Goal: Task Accomplishment & Management: Use online tool/utility

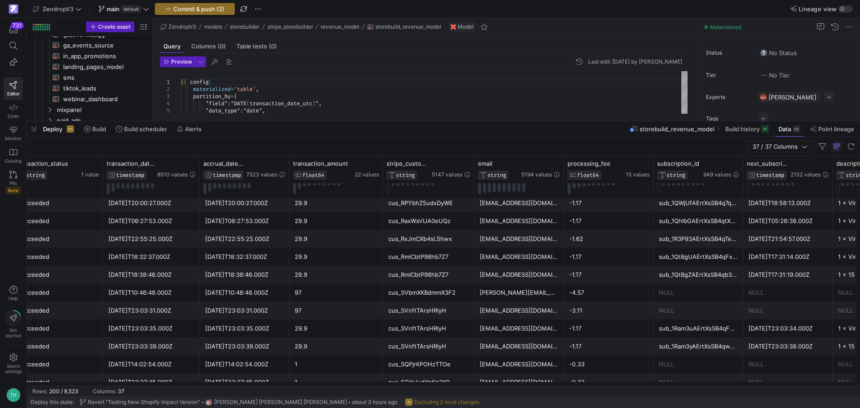
scroll to position [0, 372]
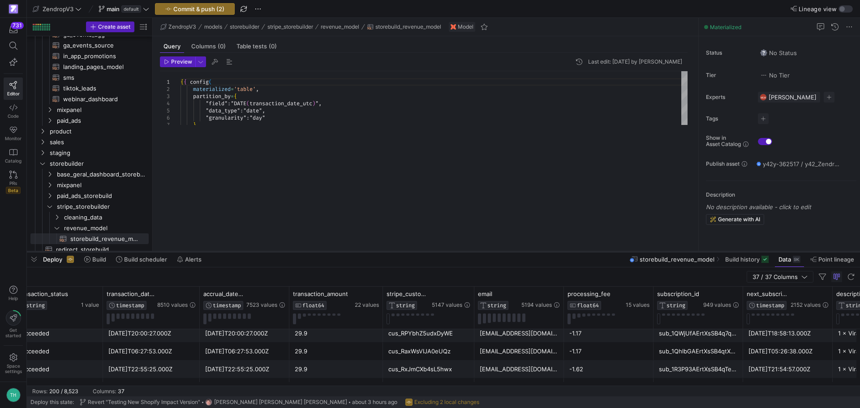
drag, startPoint x: 380, startPoint y: 121, endPoint x: 415, endPoint y: 251, distance: 134.8
click at [415, 251] on div at bounding box center [443, 252] width 833 height 4
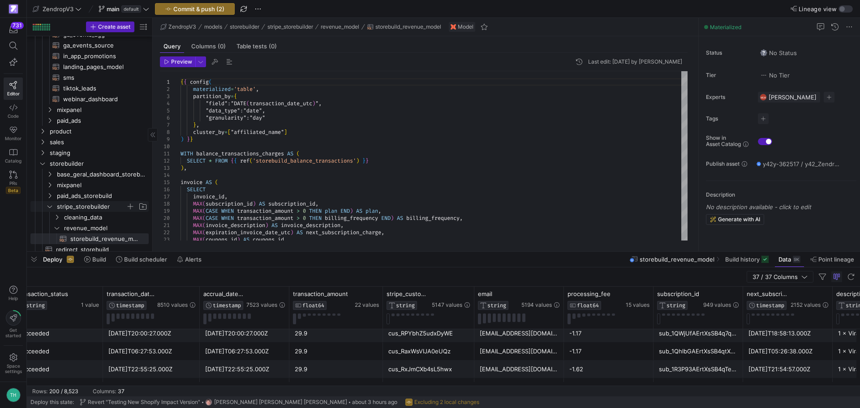
click at [50, 207] on icon "Press SPACE to select this row." at bounding box center [49, 207] width 4 height 2
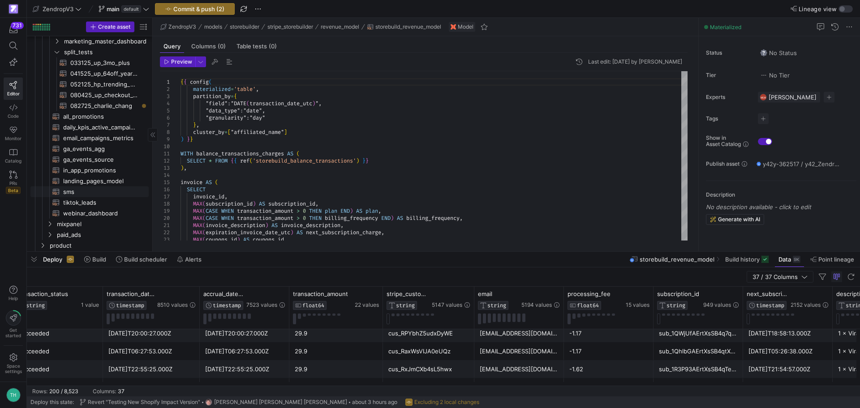
scroll to position [183, 0]
click at [87, 103] on span "082725_charlie_chang​​​​​​​​​​" at bounding box center [104, 106] width 68 height 10
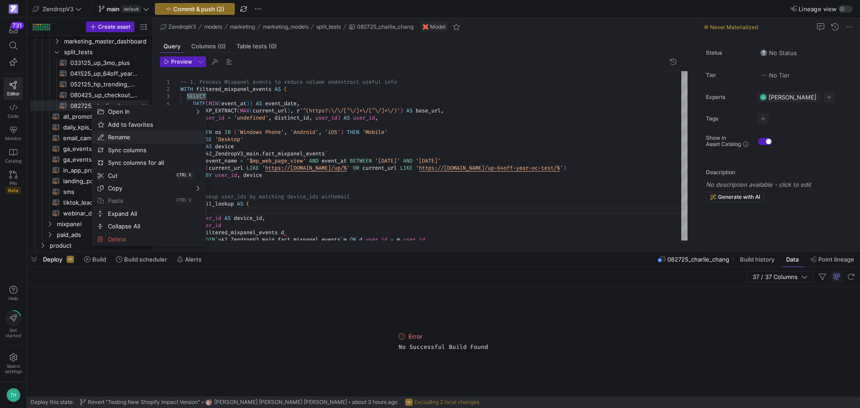
click at [135, 134] on span "Rename" at bounding box center [141, 137] width 74 height 13
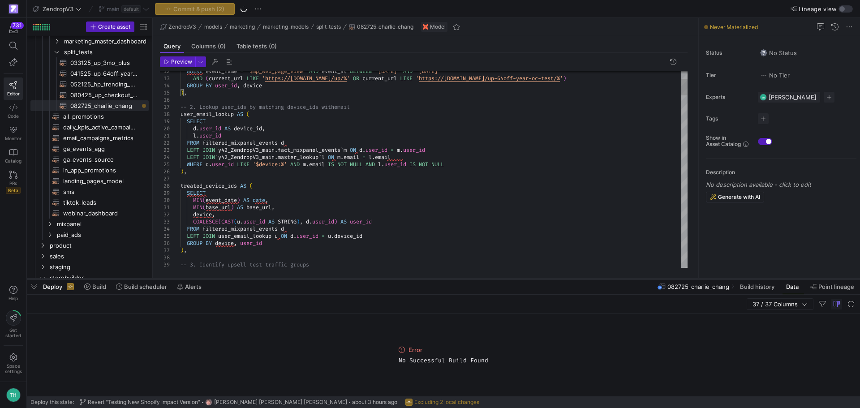
drag, startPoint x: 491, startPoint y: 252, endPoint x: 492, endPoint y: 280, distance: 27.4
click at [492, 280] on div at bounding box center [443, 279] width 833 height 4
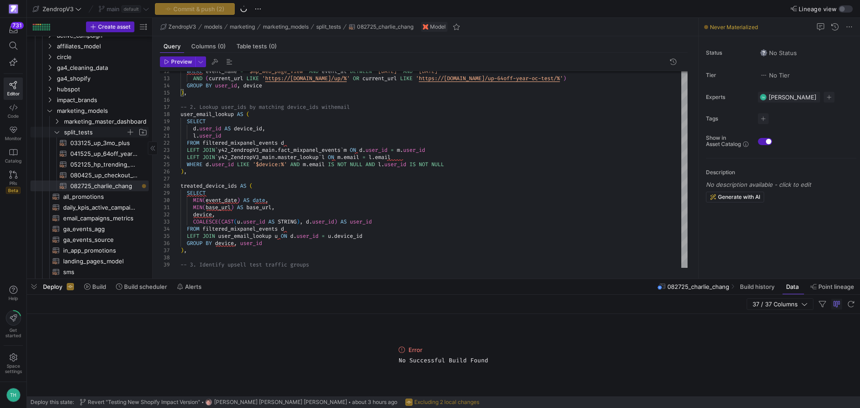
scroll to position [94, 0]
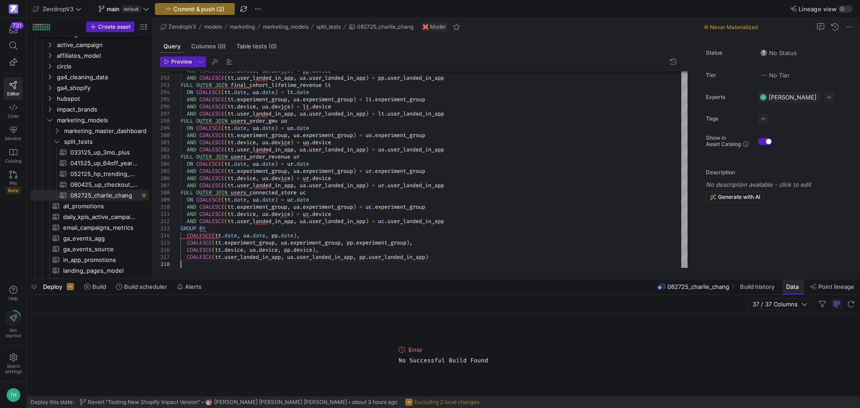
click at [788, 289] on span "Data" at bounding box center [792, 286] width 13 height 7
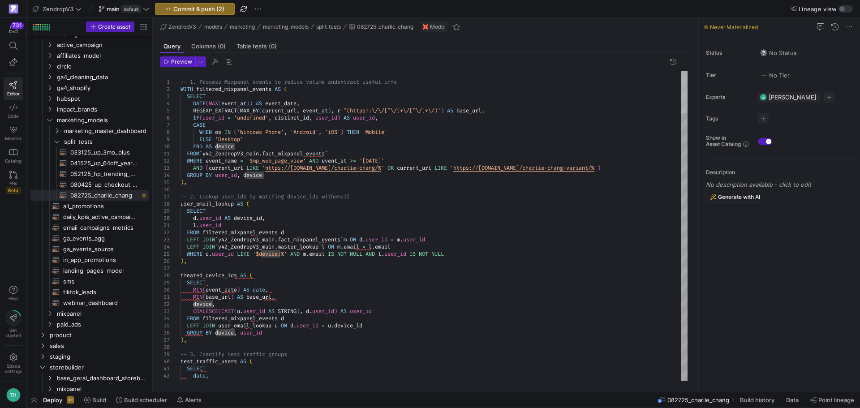
click at [681, 86] on div at bounding box center [684, 92] width 6 height 42
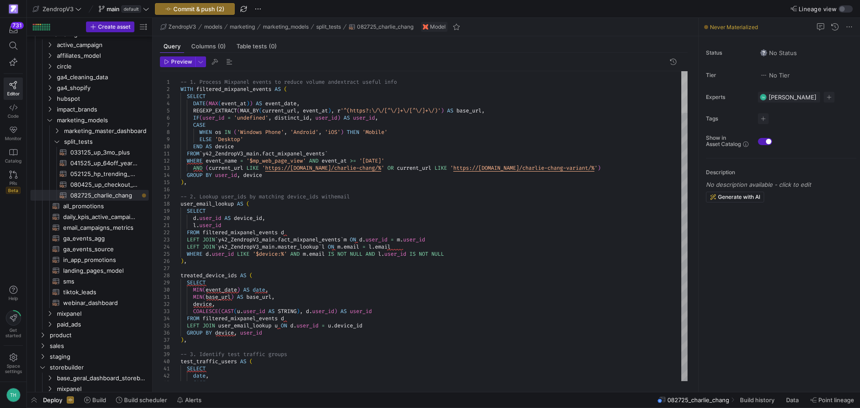
click at [688, 90] on div at bounding box center [684, 92] width 6 height 42
type textarea "l.user_id FROM filtered_mixpanel_events d LEFT JOIN `y42_ZendropV3_main.fact_mi…"
type textarea "a"
type textarea "CASE WHEN coupon_code IN ('n04rFFF3') THEN 'Control' ELSE 'Test' END AS experim…"
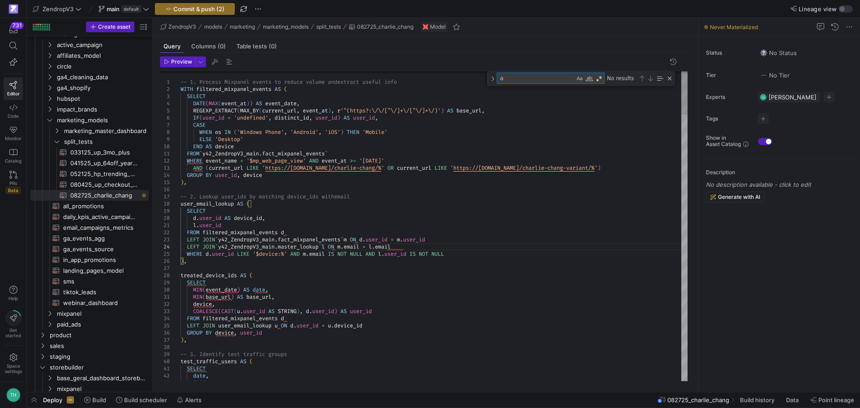
type textarea "am"
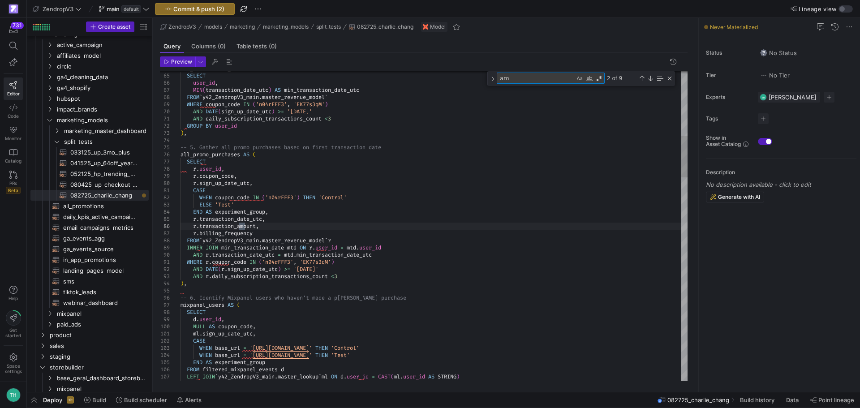
type textarea "l.user_id FROM filtered_mixpanel_events d LEFT JOIN `y42_ZendropV3_main.fact_mi…"
type textarea "a"
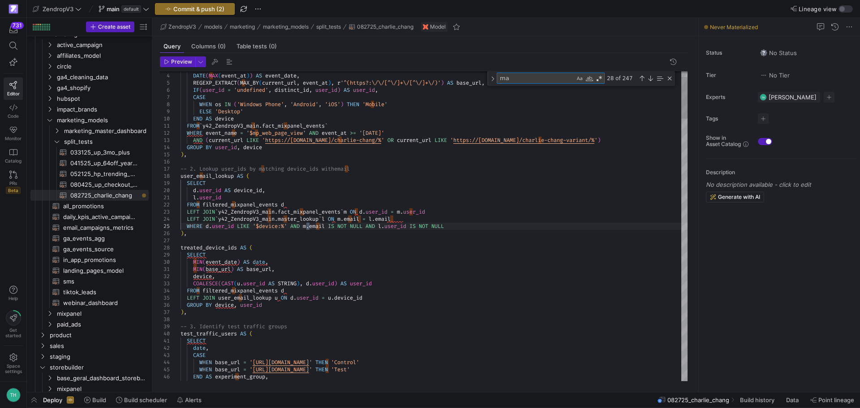
type textarea "mas"
type textarea "), -- 4. Determine the first transaction for users with relevant coupons min_tr…"
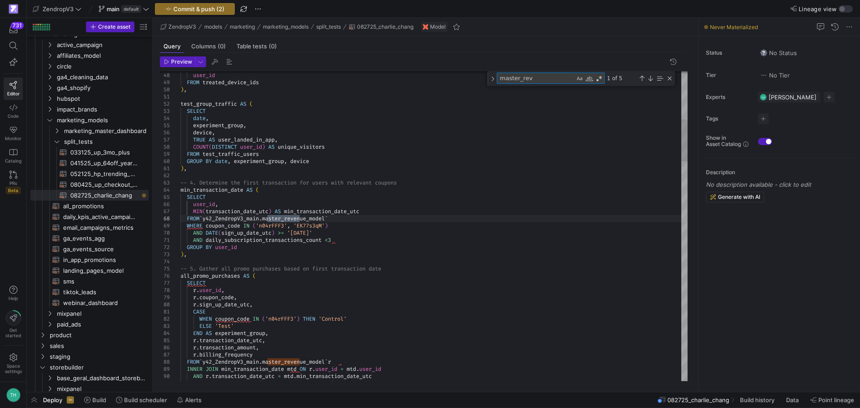
type textarea "master_rev"
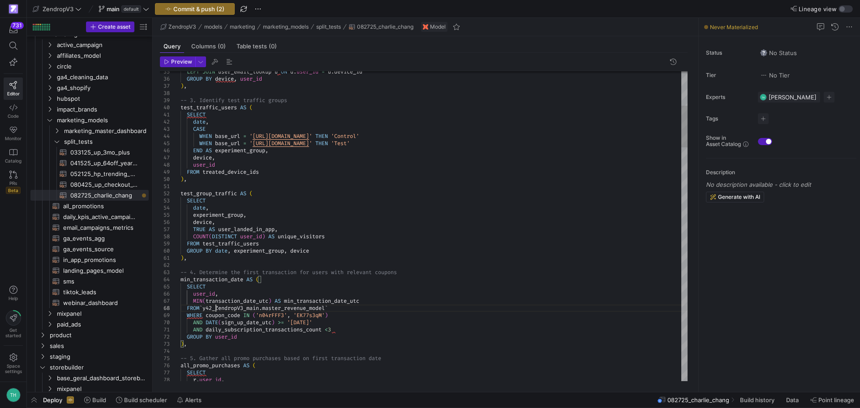
drag, startPoint x: 467, startPoint y: 310, endPoint x: 311, endPoint y: 307, distance: 155.9
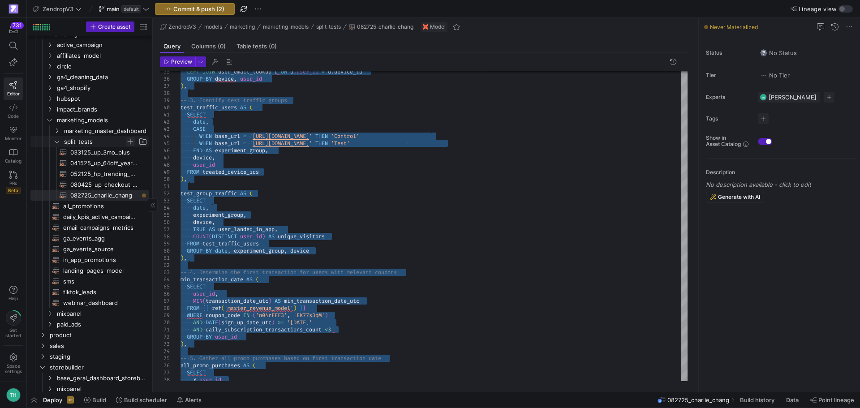
type textarea "-- 1. Process Mixpanel events to reduce volume and extract useful info WITH fil…"
click at [131, 140] on span "Press SPACE to select this row." at bounding box center [130, 141] width 9 height 9
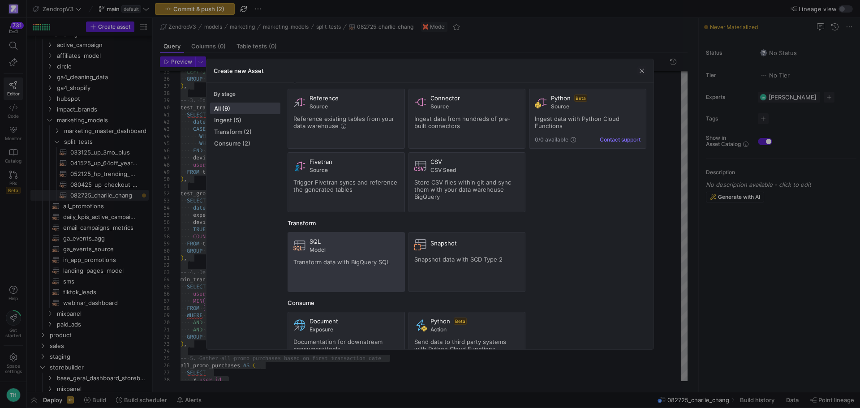
scroll to position [0, 0]
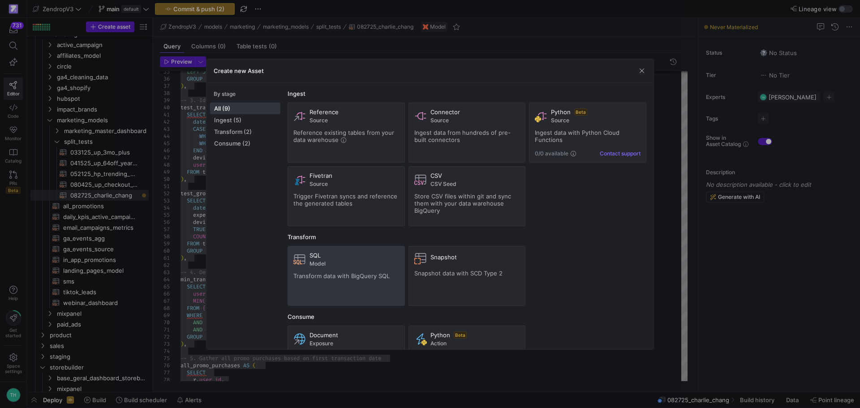
click at [331, 279] on span "Transform data with BigQuery SQL" at bounding box center [341, 275] width 96 height 7
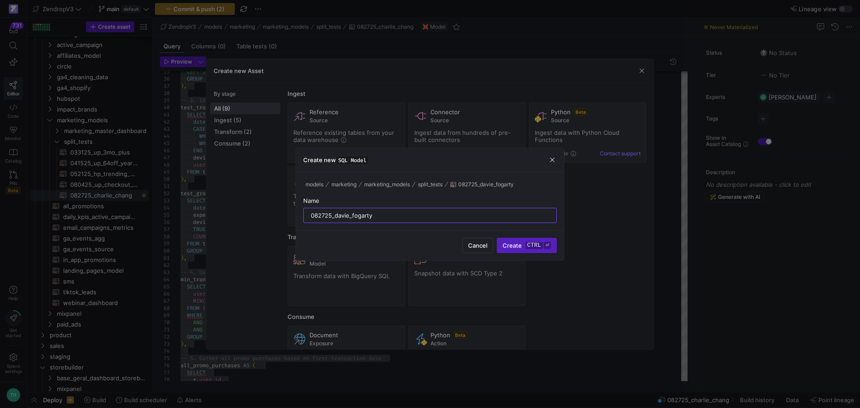
type input "082725_davie_fogarty"
click at [497, 238] on button "Create ctrl ⏎" at bounding box center [527, 245] width 60 height 15
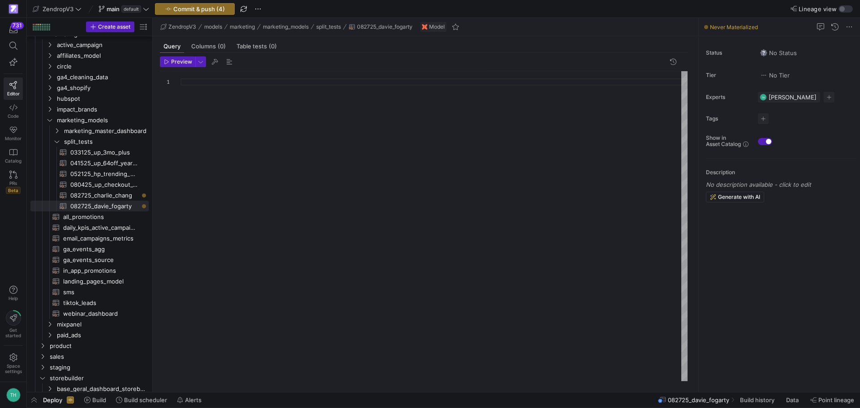
scroll to position [7, 0]
click at [329, 116] on div at bounding box center [434, 226] width 507 height 310
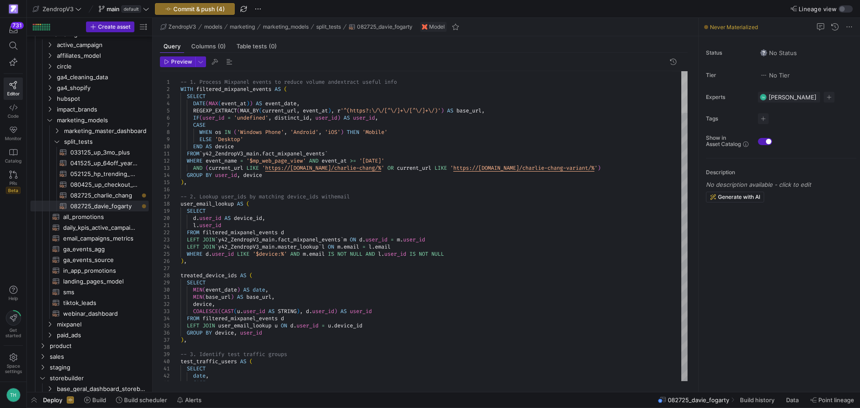
click at [681, 74] on div at bounding box center [684, 92] width 6 height 42
type textarea "-- 1. Process Mixpanel events to reduce volume and extract useful info WITH fil…"
type textarea "c"
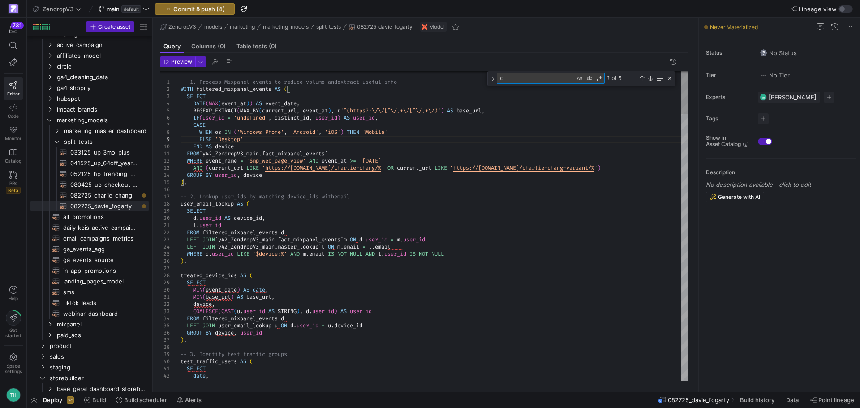
type textarea "FROM `y42_ZendropV3_main.fact_mixpanel_events` WHERE event_name = '$mp_web_page…"
type textarea "co"
type textarea "test_group_traffic AS ( SELECT date, experiment_group, device, TRUE AS user_lan…"
type textarea "cou"
type textarea "), -- 4. Determine the first transaction for users with relevant coupons min_tr…"
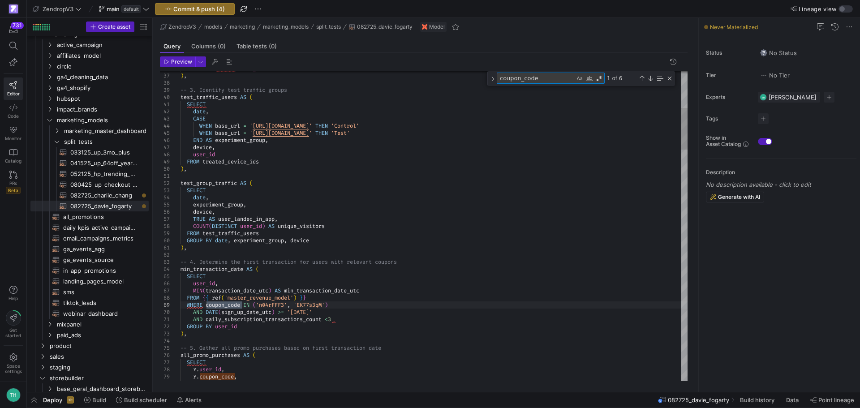
type textarea "coupon_code"
drag, startPoint x: 258, startPoint y: 306, endPoint x: 328, endPoint y: 303, distance: 70.8
click at [648, 81] on div "Next Match (Enter)" at bounding box center [650, 78] width 7 height 7
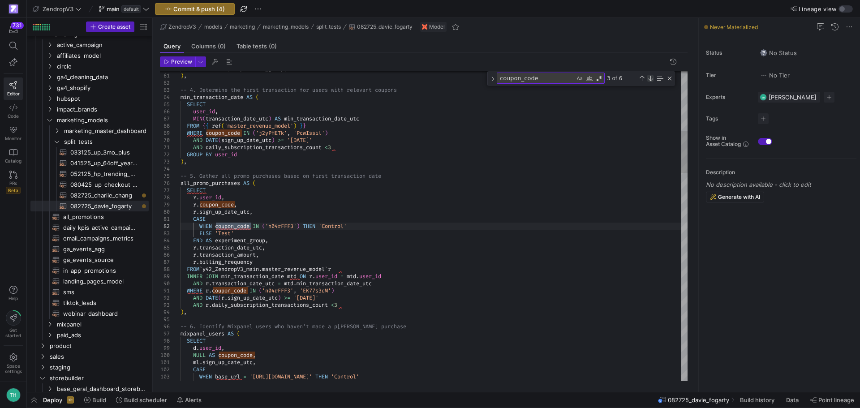
click at [648, 81] on div "Next Match (Enter)" at bounding box center [650, 78] width 7 height 7
drag, startPoint x: 338, startPoint y: 287, endPoint x: 318, endPoint y: 268, distance: 27.6
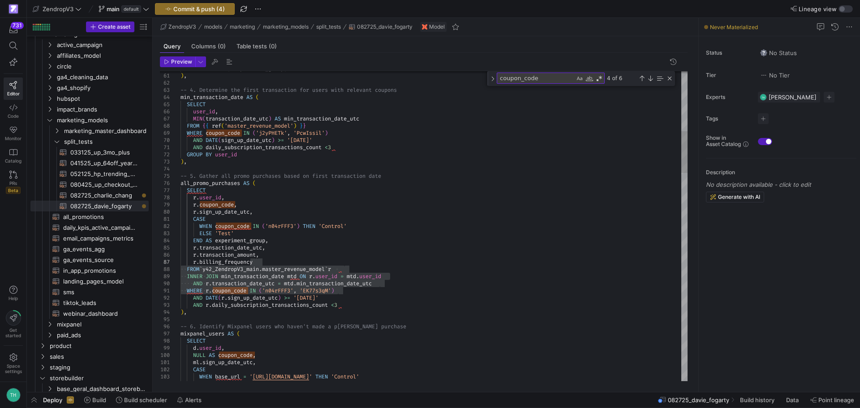
click at [538, 83] on div "coupon_code coupon_code 4 of 6" at bounding box center [581, 78] width 188 height 15
click at [538, 83] on div "coupon_code coupon_code" at bounding box center [551, 78] width 108 height 11
click at [539, 80] on textarea "coupon_code" at bounding box center [536, 78] width 78 height 10
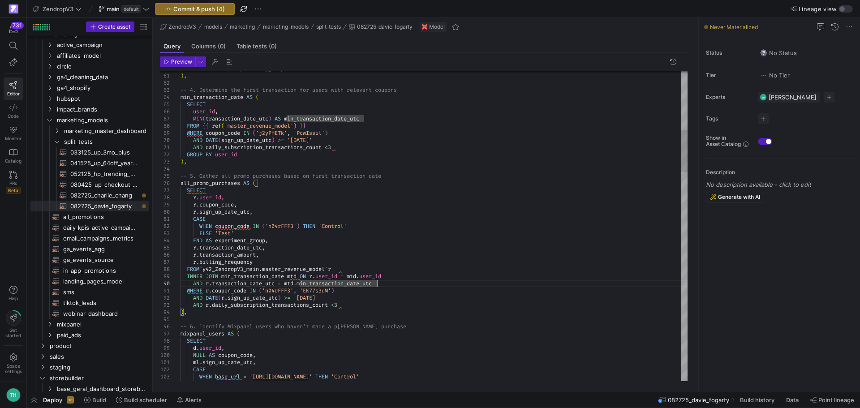
drag, startPoint x: 356, startPoint y: 288, endPoint x: 261, endPoint y: 291, distance: 95.0
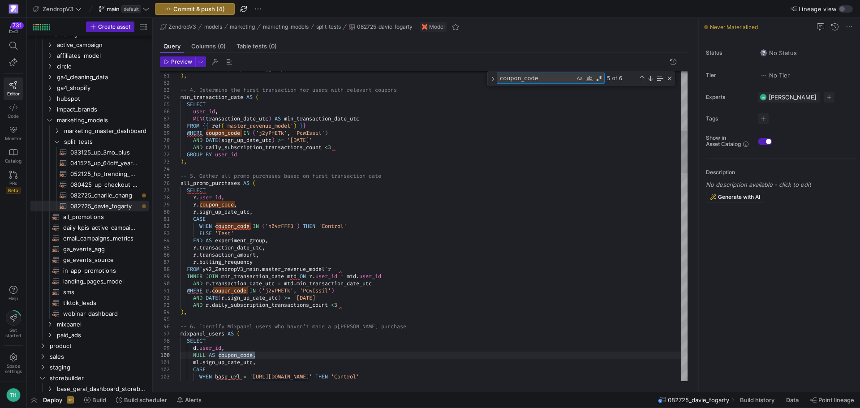
type textarea "LEFT JOIN `y42_ZendropV3_main.master_revenue_model` mr ON a.user_id = CAST(mr.u…"
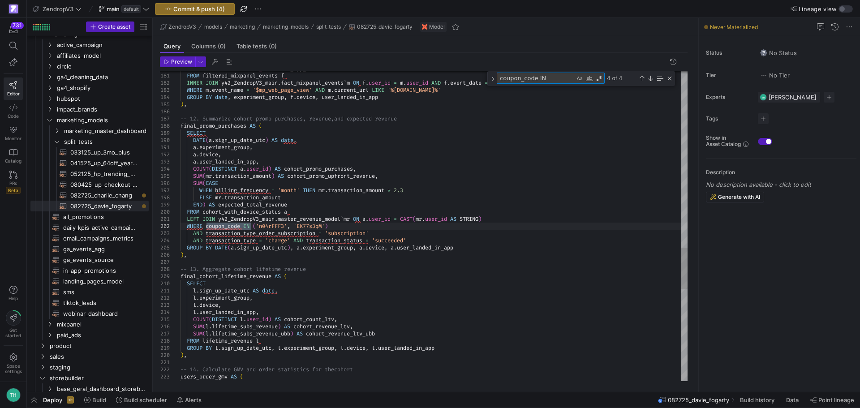
type textarea "coupon_code IN"
drag, startPoint x: 342, startPoint y: 225, endPoint x: 254, endPoint y: 225, distance: 87.4
click at [650, 79] on div "Next Match (Enter)" at bounding box center [650, 78] width 7 height 7
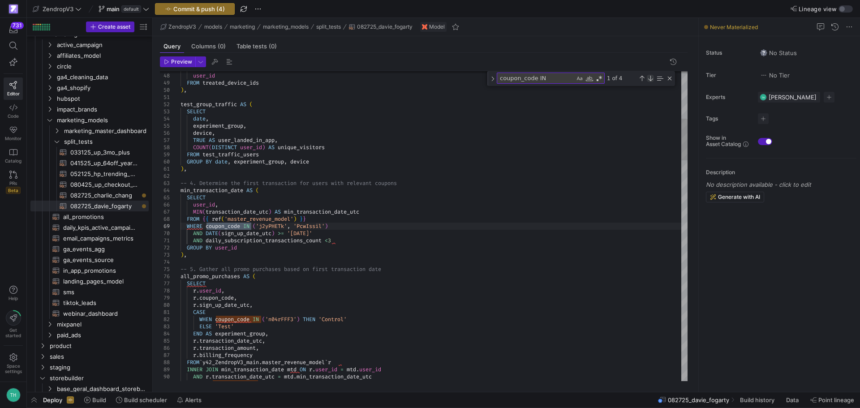
click at [650, 79] on div "Next Match (Enter)" at bounding box center [650, 78] width 7 height 7
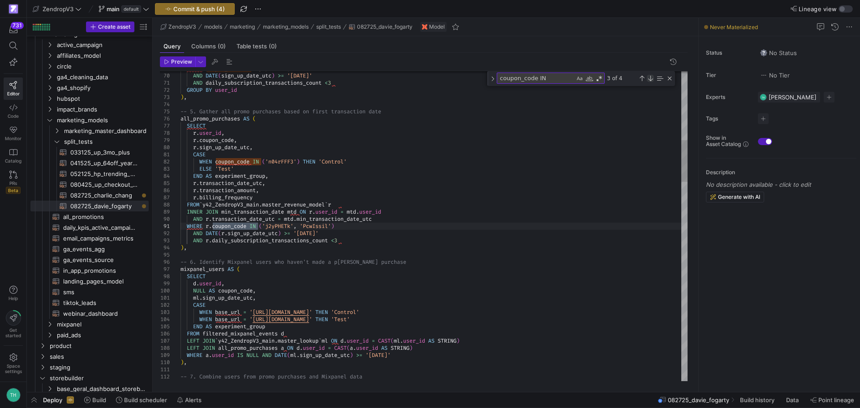
click at [650, 79] on div "Next Match (Enter)" at bounding box center [650, 78] width 7 height 7
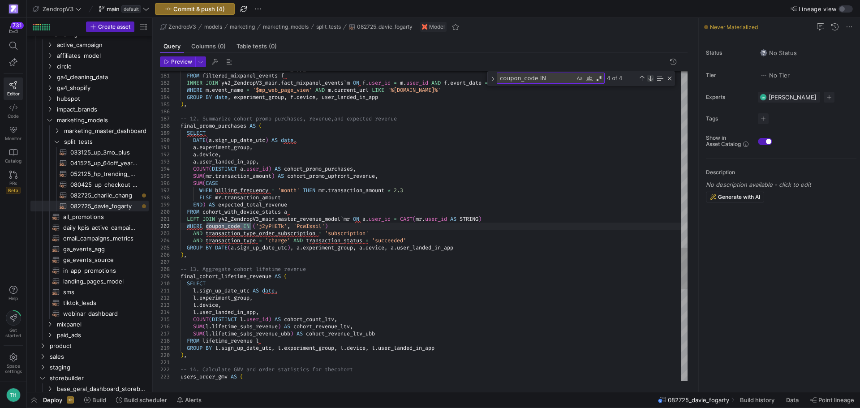
click at [650, 79] on div "Next Match (Enter)" at bounding box center [650, 78] width 7 height 7
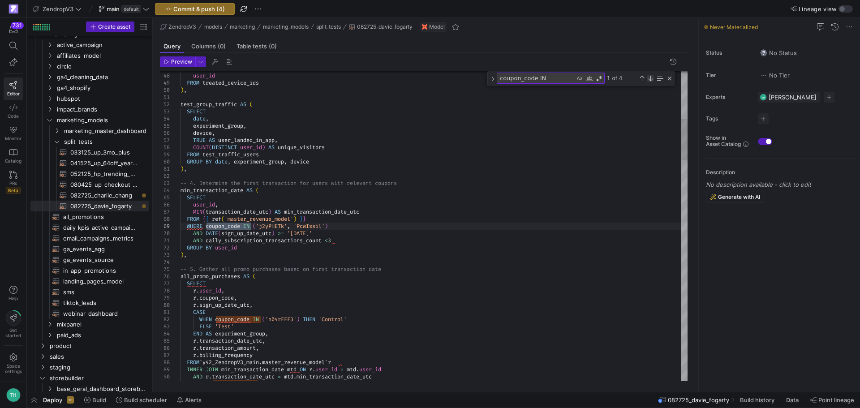
click at [650, 79] on div "Next Match (Enter)" at bounding box center [650, 78] width 7 height 7
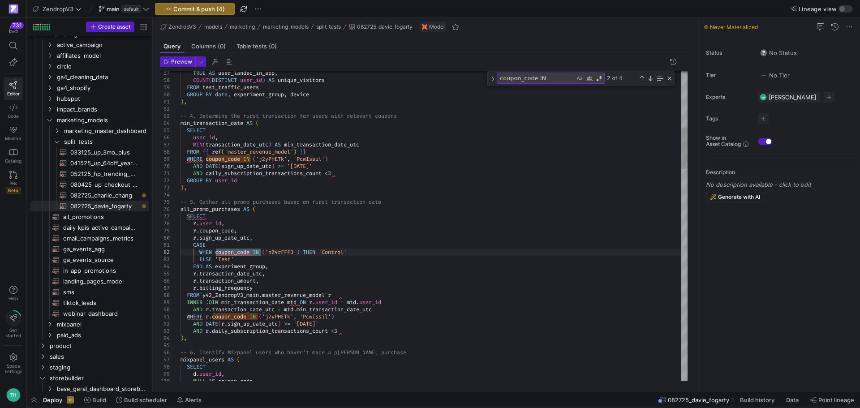
click at [668, 77] on div "Close (Escape)" at bounding box center [669, 78] width 7 height 7
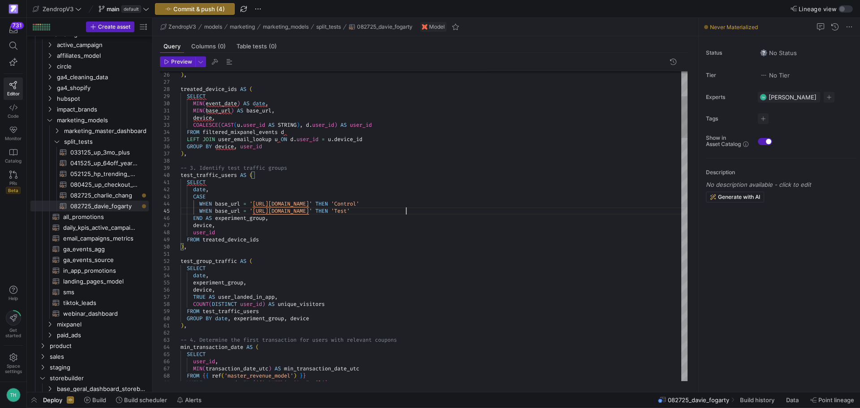
drag, startPoint x: 403, startPoint y: 211, endPoint x: 256, endPoint y: 210, distance: 146.9
drag, startPoint x: 376, startPoint y: 202, endPoint x: 254, endPoint y: 204, distance: 121.9
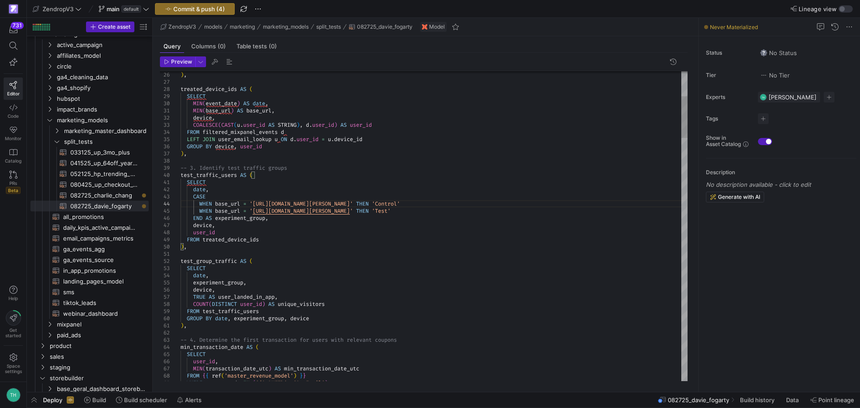
type textarea "SELECT date, CASE WHEN base_url = '[URL][DOMAIN_NAME][PERSON_NAME]' THEN 'Contr…"
type textarea "[PERSON_NAME]"
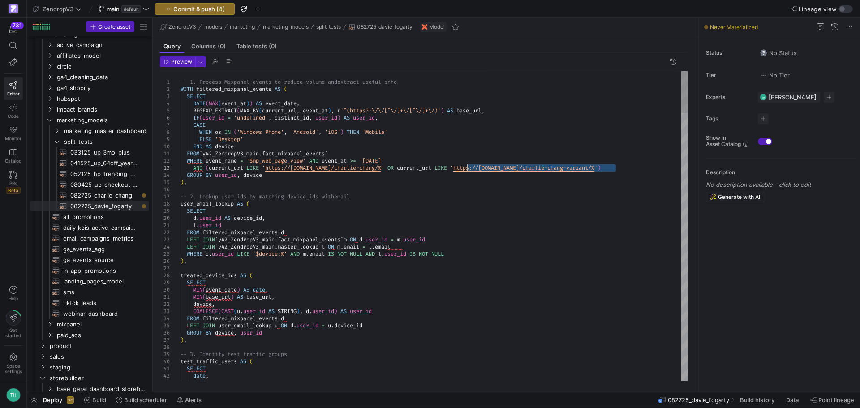
drag, startPoint x: 615, startPoint y: 168, endPoint x: 468, endPoint y: 168, distance: 146.9
drag, startPoint x: 389, startPoint y: 167, endPoint x: 267, endPoint y: 170, distance: 121.9
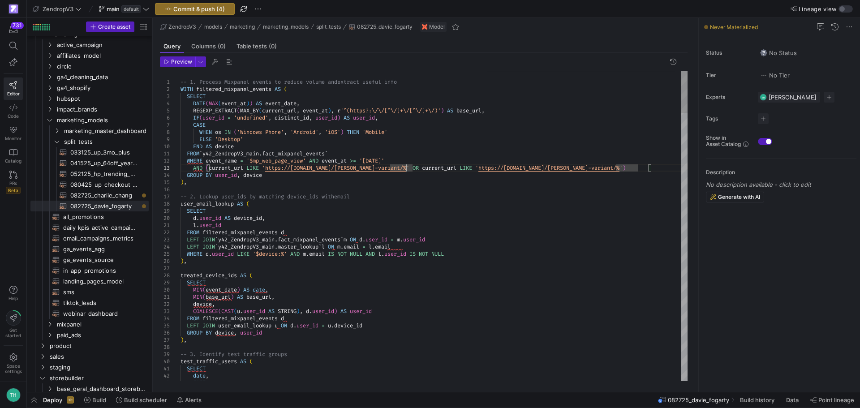
type textarea "FROM `y42_ZendropV3_main.fact_mixpanel_events` WHERE event_name = '$mp_web_page…"
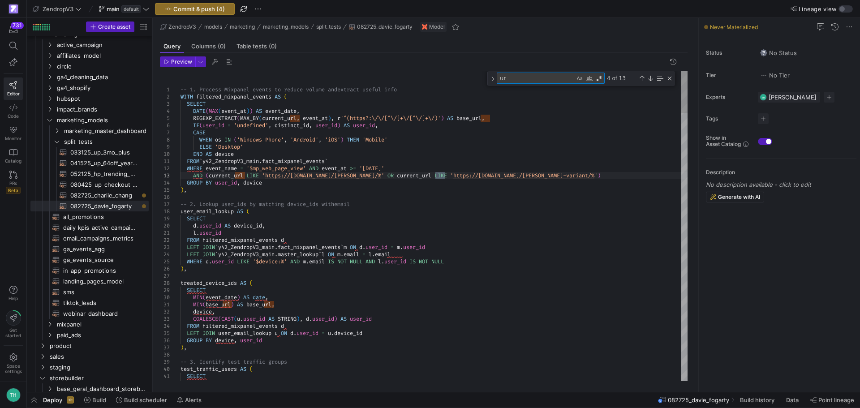
type textarea "url"
type textarea "SELECT date, CASE WHEN base_url = '[URL][DOMAIN_NAME][PERSON_NAME]' THEN 'Contr…"
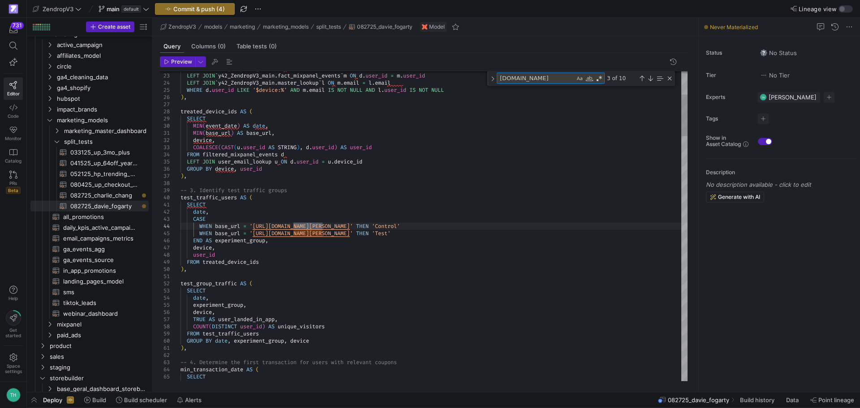
type textarea "[DOMAIN_NAME]"
type textarea "ml.sign_up_date_utc, CASE WHEN base_url = '[URL][DOMAIN_NAME]' THEN 'Control' W…"
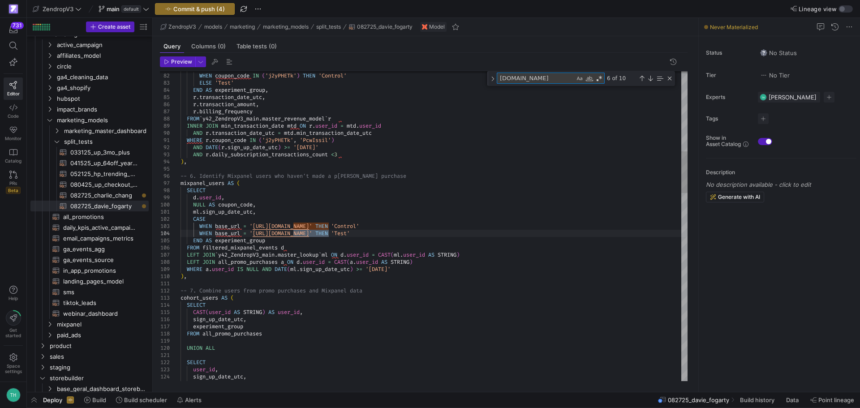
type textarea "[DOMAIN_NAME]"
drag, startPoint x: 403, startPoint y: 231, endPoint x: 252, endPoint y: 231, distance: 151.0
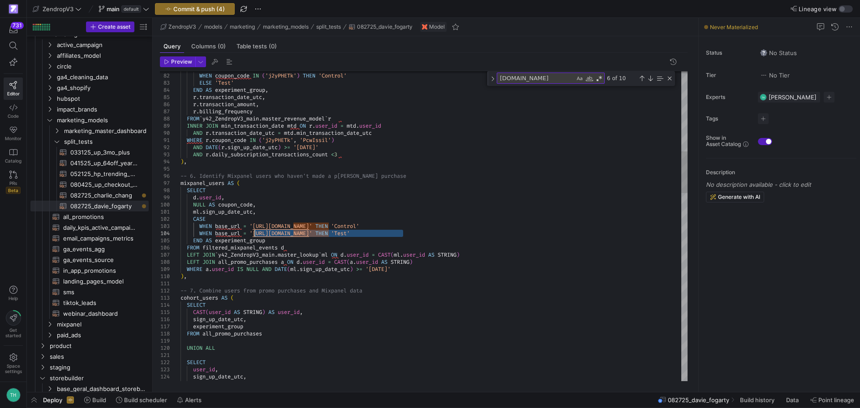
drag, startPoint x: 403, startPoint y: 234, endPoint x: 254, endPoint y: 233, distance: 149.2
drag, startPoint x: 377, startPoint y: 225, endPoint x: 255, endPoint y: 225, distance: 121.9
drag, startPoint x: 399, startPoint y: 225, endPoint x: 375, endPoint y: 224, distance: 23.8
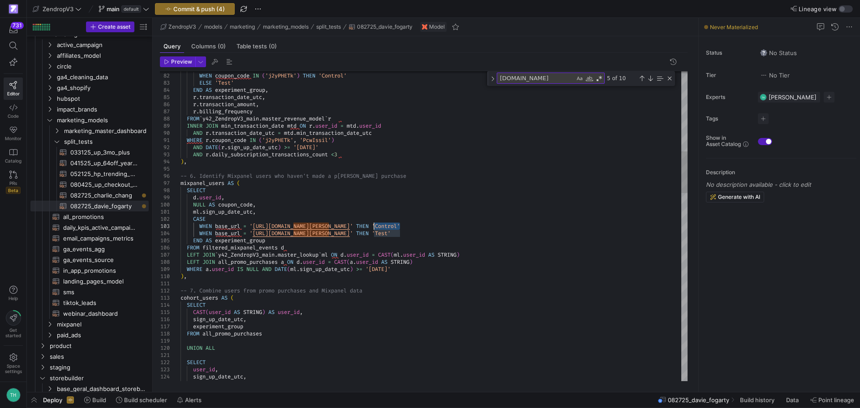
click at [653, 78] on div "Next Match (Enter)" at bounding box center [650, 78] width 7 height 7
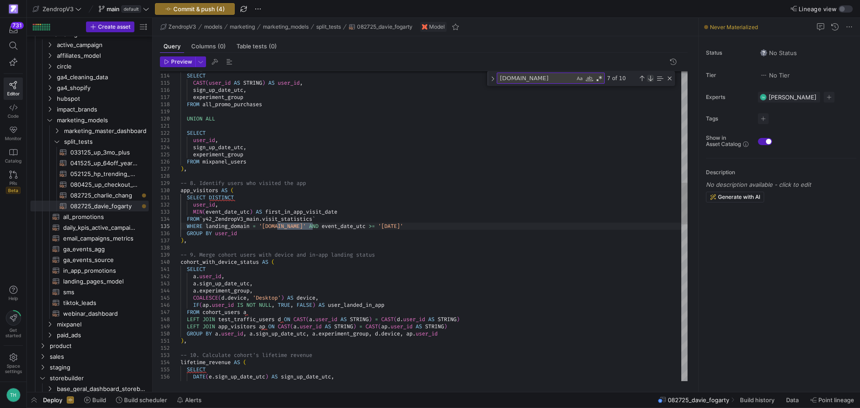
click at [653, 78] on div "Next Match (Enter)" at bounding box center [650, 78] width 7 height 7
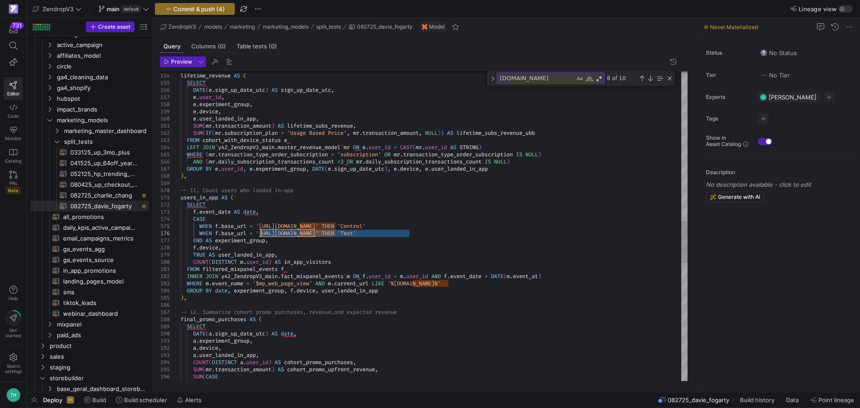
drag, startPoint x: 409, startPoint y: 233, endPoint x: 262, endPoint y: 233, distance: 147.4
click at [262, 233] on div "-- 10. Calculate cohort's lifetime revenue lifetime_revenue AS ( SELECT DATE ( …" at bounding box center [434, 108] width 507 height 2294
drag, startPoint x: 384, startPoint y: 226, endPoint x: 263, endPoint y: 226, distance: 121.9
click at [263, 226] on div "-- 10. Calculate cohort's lifetime revenue lifetime_revenue AS ( SELECT DATE ( …" at bounding box center [434, 108] width 507 height 2294
drag, startPoint x: 407, startPoint y: 224, endPoint x: 381, endPoint y: 223, distance: 25.6
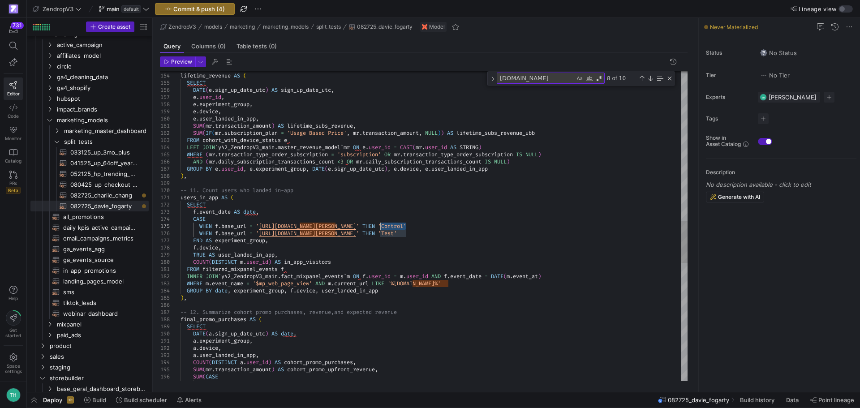
click at [381, 223] on div "-- 10. Calculate cohort's lifetime revenue lifetime_revenue AS ( SELECT DATE ( …" at bounding box center [434, 108] width 507 height 2294
click at [652, 78] on div "Next Match (Enter)" at bounding box center [650, 78] width 7 height 7
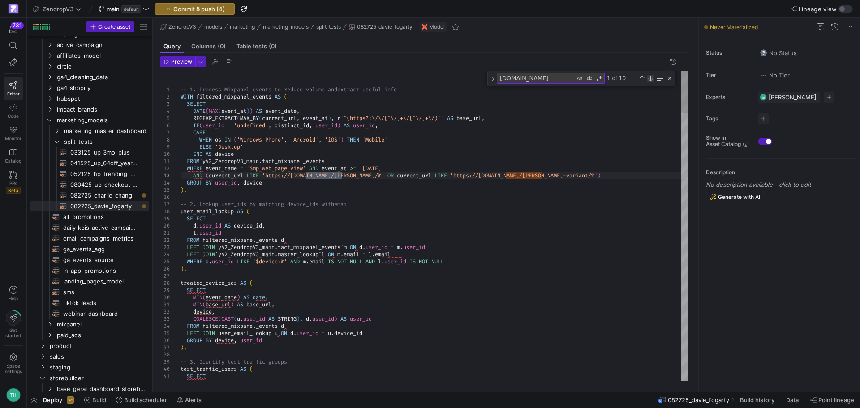
click at [652, 78] on div "Next Match (Enter)" at bounding box center [650, 78] width 7 height 7
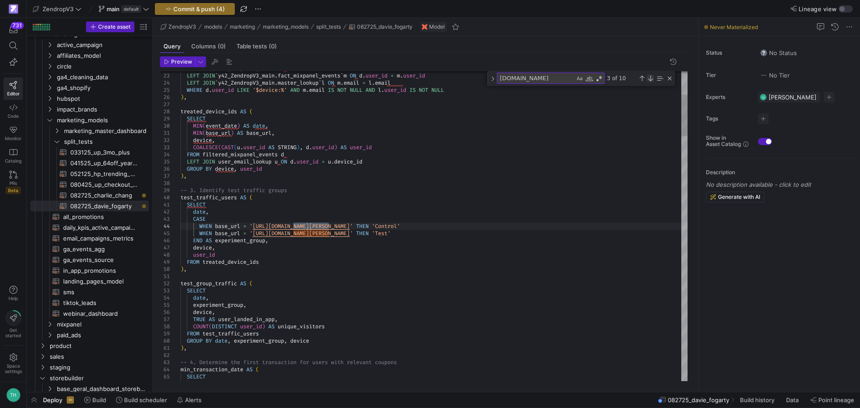
click at [652, 78] on div "Next Match (Enter)" at bounding box center [650, 78] width 7 height 7
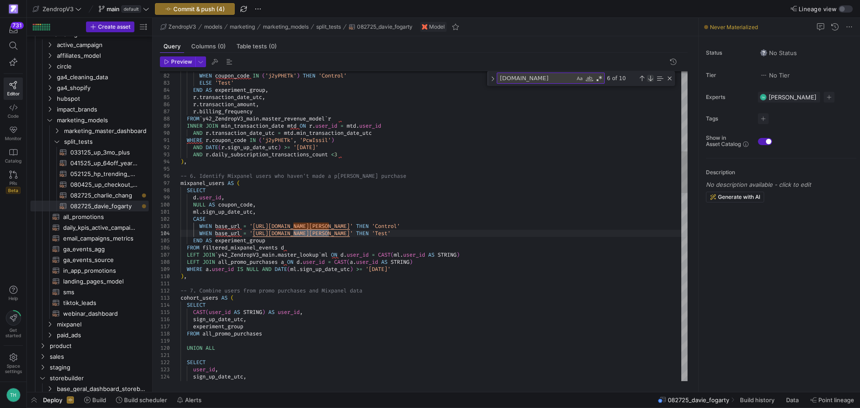
click at [652, 78] on div "Next Match (Enter)" at bounding box center [650, 78] width 7 height 7
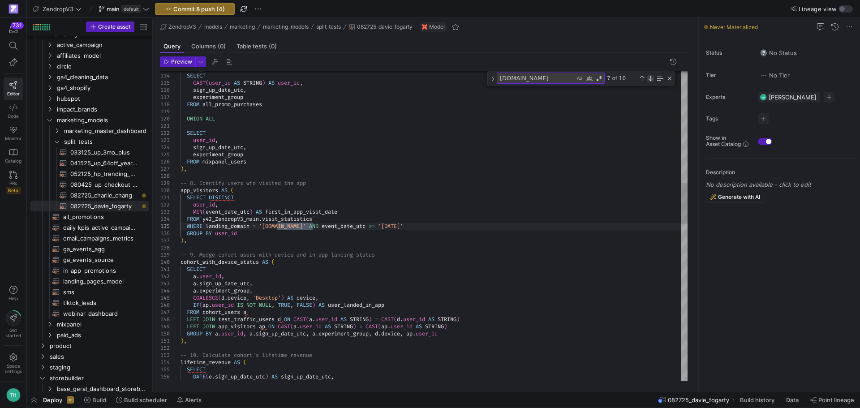
click at [652, 78] on div "Next Match (Enter)" at bounding box center [650, 78] width 7 height 7
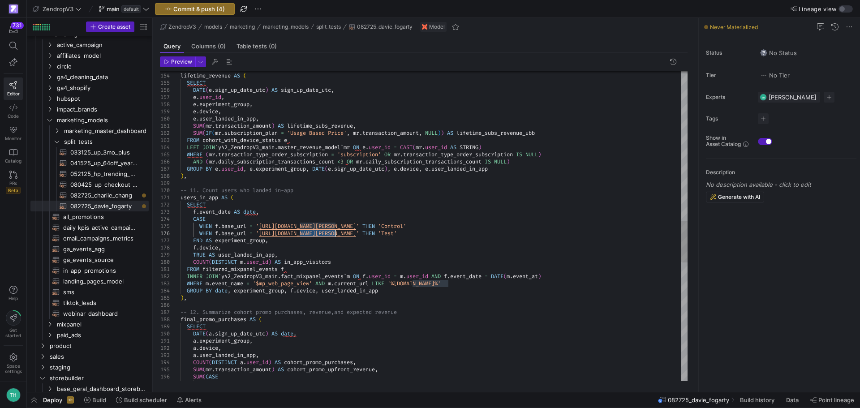
click at [280, 192] on div "-- 10. Calculate cohort's lifetime revenue lifetime_revenue AS ( SELECT DATE ( …" at bounding box center [434, 111] width 507 height 2287
type textarea "-- 1. Process Mixpanel events to reduce volume and extract useful info WITH fil…"
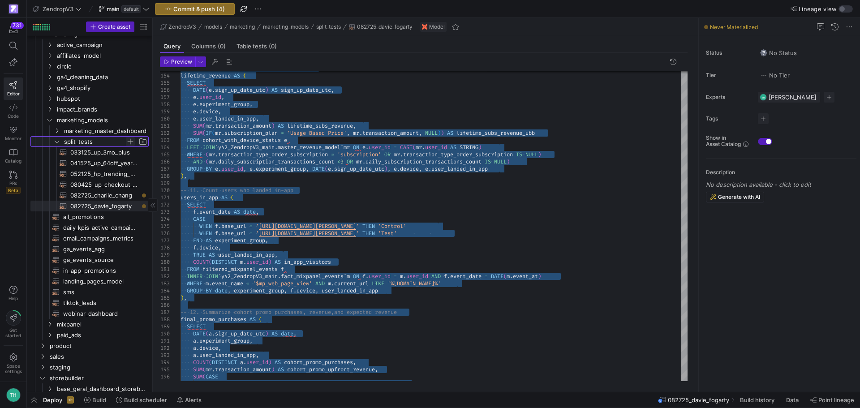
click at [133, 141] on span "Press SPACE to select this row." at bounding box center [130, 141] width 9 height 9
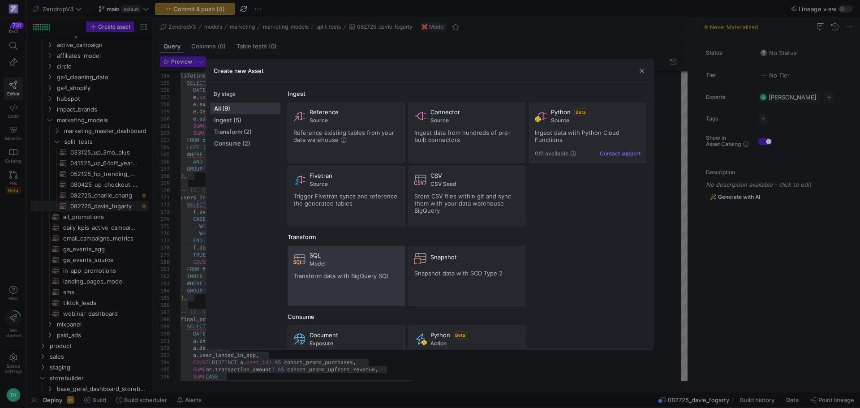
click at [332, 261] on span "Model" at bounding box center [355, 264] width 90 height 6
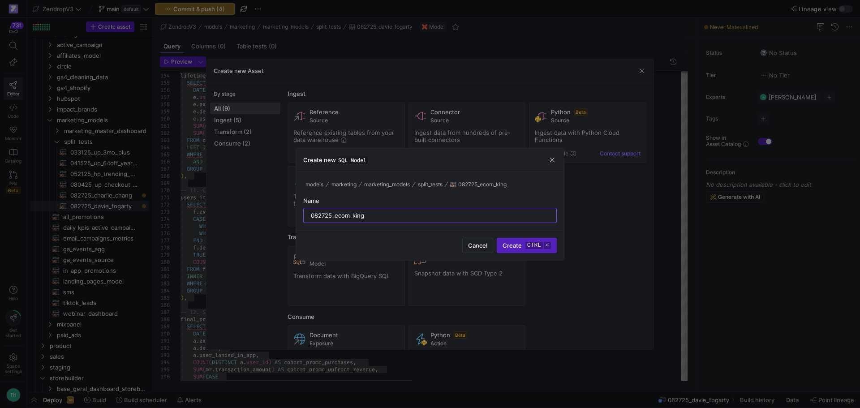
type input "082725_ecom_king"
click at [497, 238] on button "Create ctrl ⏎" at bounding box center [527, 245] width 60 height 15
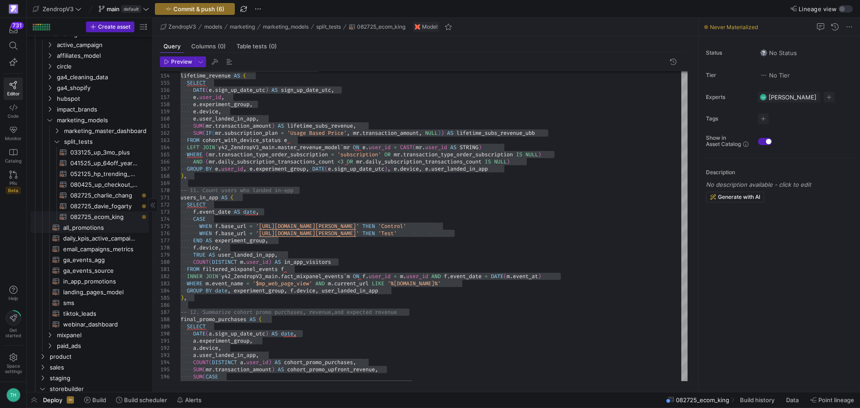
click at [100, 216] on span "082725_ecom_king​​​​​​​​​​" at bounding box center [104, 217] width 68 height 10
click at [115, 207] on span "082725_davie_fogarty​​​​​​​​​​" at bounding box center [104, 206] width 68 height 10
click at [113, 217] on span "082725_ecom_king​​​​​​​​​​" at bounding box center [104, 217] width 68 height 10
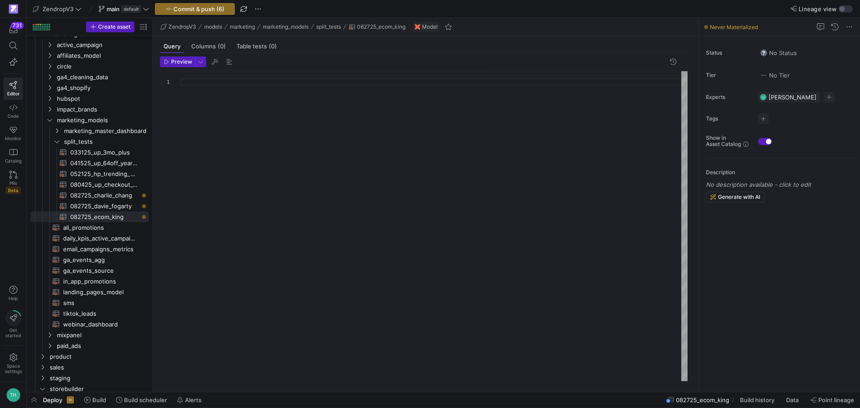
click at [294, 161] on div at bounding box center [434, 226] width 507 height 310
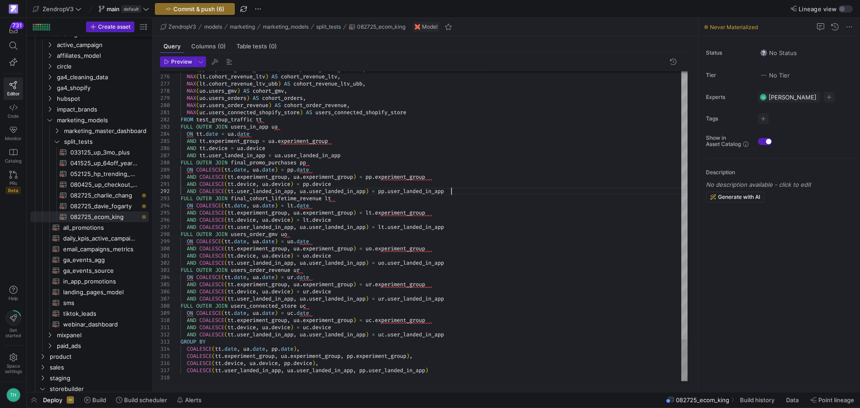
type textarea "AND COALESCE(tt.device, ua.device) = pp.device AND COALESCE(tt.user_landed_in_a…"
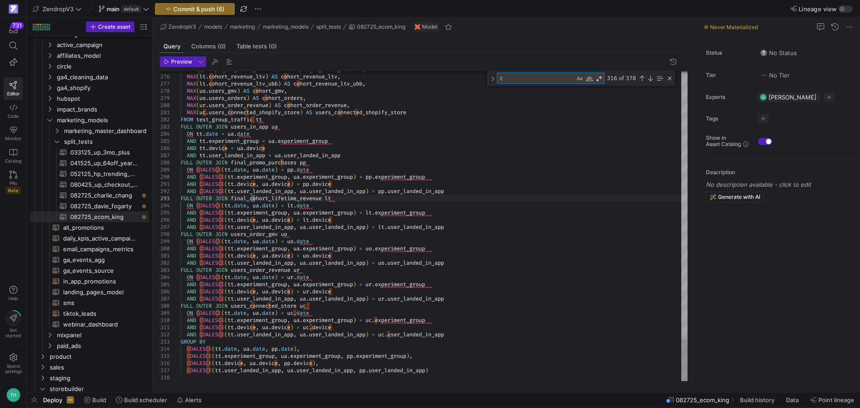
type textarea "co"
type textarea "test_group_traffic AS ( SELECT date, experiment_group, device, TRUE AS user_lan…"
type textarea "cou"
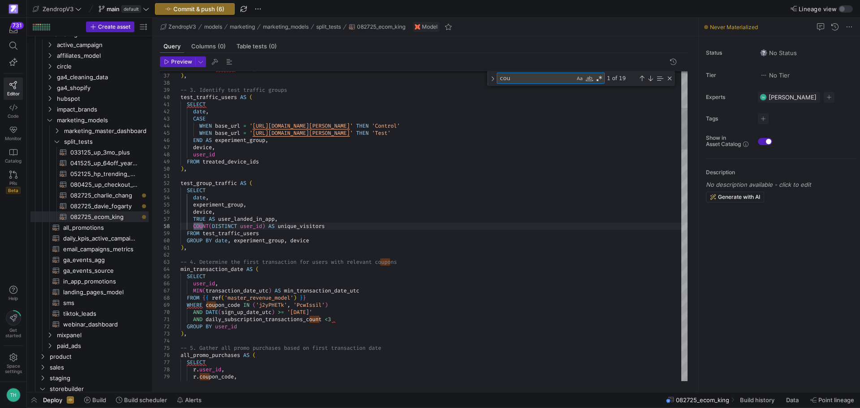
type textarea "), -- 4. Determine the first transaction for users with relevant coupons min_tr…"
type textarea "coupon_code IN"
drag, startPoint x: 350, startPoint y: 304, endPoint x: 254, endPoint y: 304, distance: 96.3
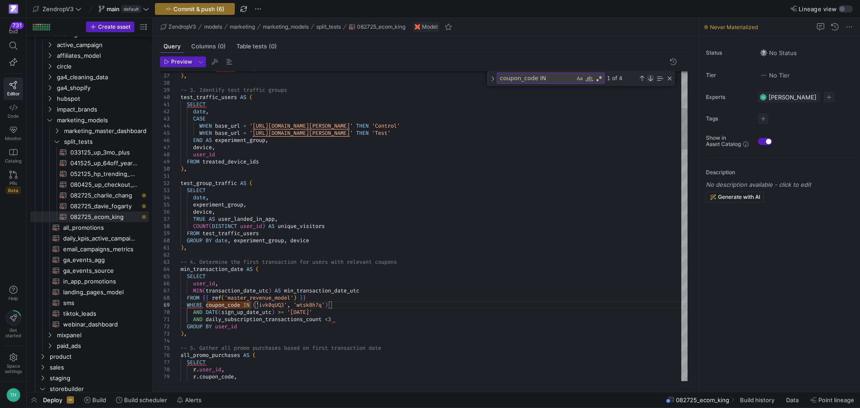
click at [649, 78] on div "Next Match (Enter)" at bounding box center [650, 78] width 7 height 7
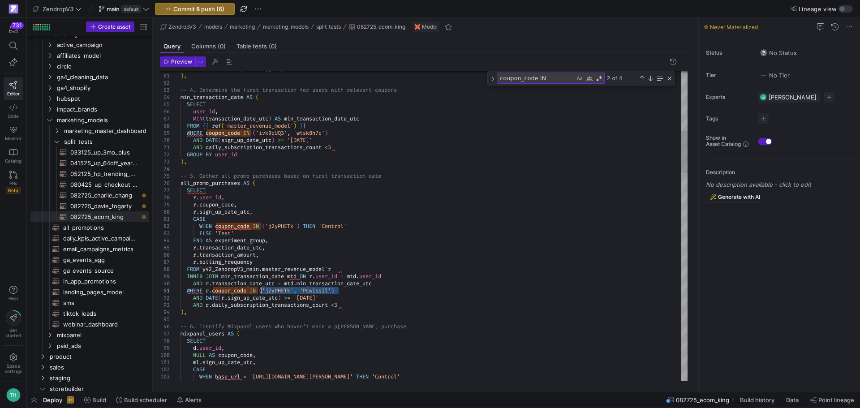
drag, startPoint x: 343, startPoint y: 290, endPoint x: 261, endPoint y: 291, distance: 81.5
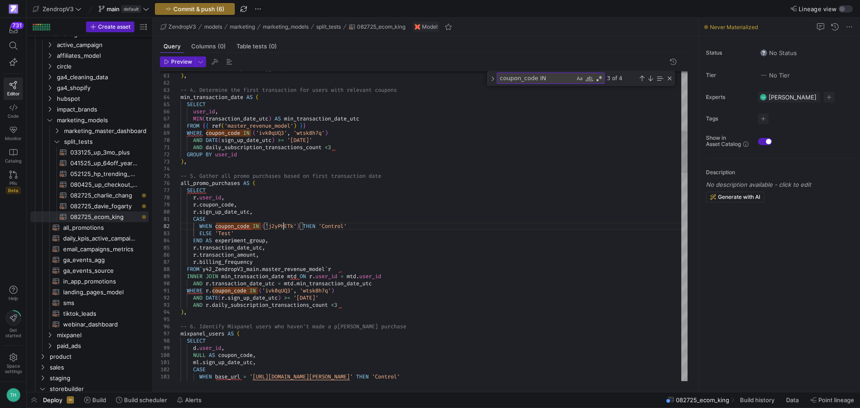
click at [653, 76] on div "Next Match (Enter)" at bounding box center [650, 78] width 7 height 7
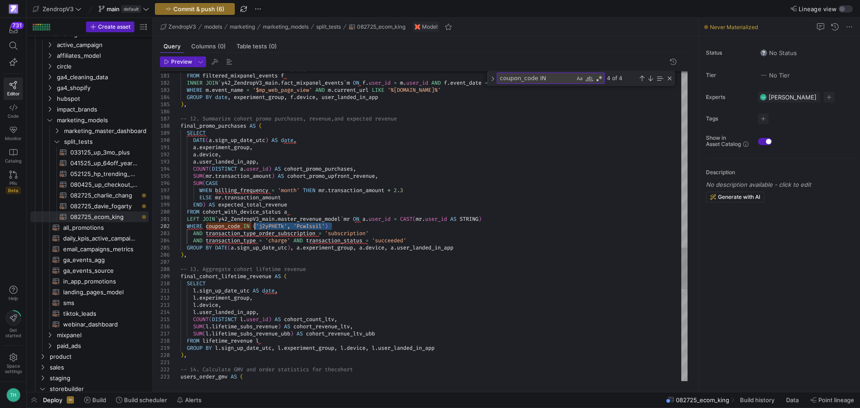
drag, startPoint x: 336, startPoint y: 224, endPoint x: 254, endPoint y: 227, distance: 81.6
click at [650, 78] on div "Next Match (Enter)" at bounding box center [650, 78] width 7 height 7
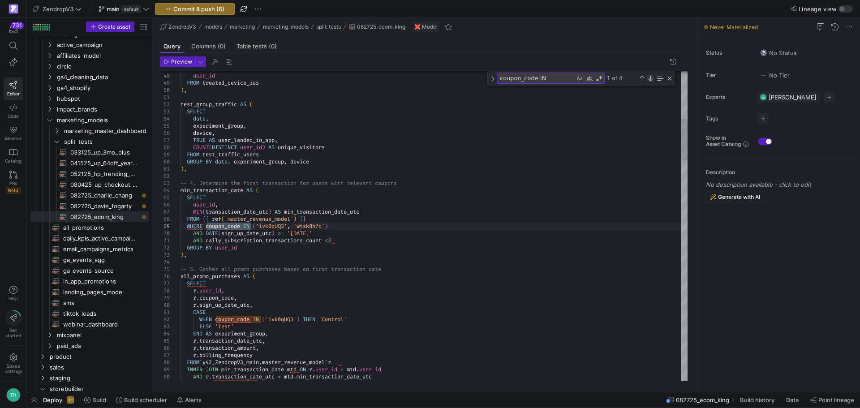
click at [650, 78] on div "Next Match (Enter)" at bounding box center [650, 78] width 7 height 7
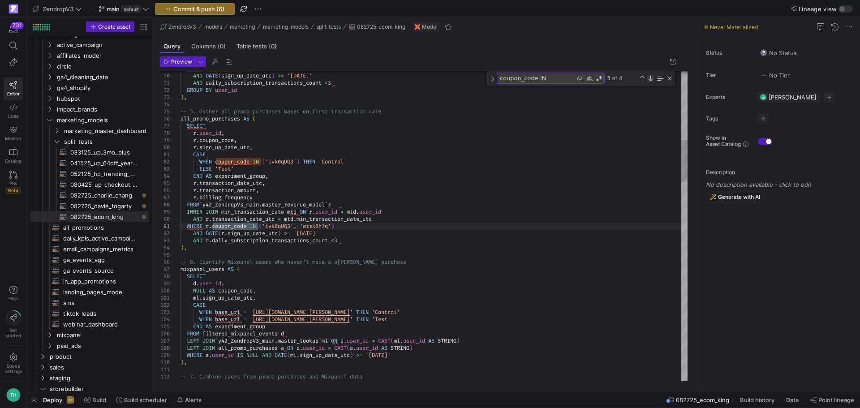
click at [650, 78] on div "Next Match (Enter)" at bounding box center [650, 78] width 7 height 7
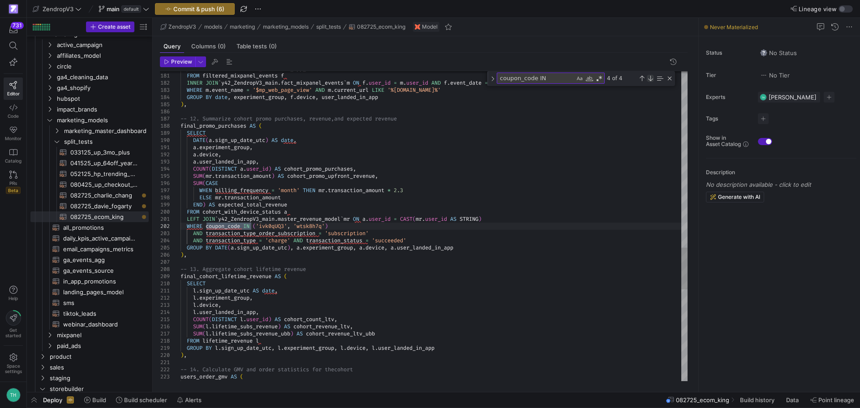
click at [650, 78] on div "Next Match (Enter)" at bounding box center [650, 78] width 7 height 7
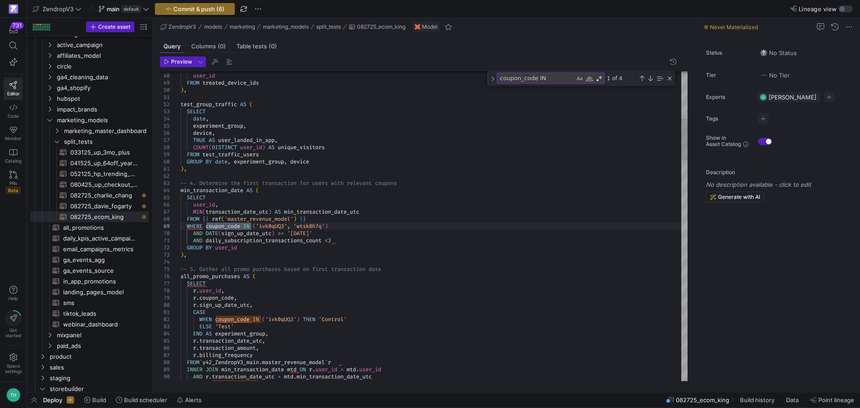
click at [512, 81] on textarea "coupon_code IN" at bounding box center [536, 78] width 78 height 10
type textarea "LEFT JOIN `y42_ZendropV3_main.master_revenue_model` mr ON a.user_id = CAST(mr.u…"
type textarea "ur"
type textarea "MAX(tt.unique_visitors) AS traffic, MAX([DOMAIN_NAME]_app_visitors) AS in_app_v…"
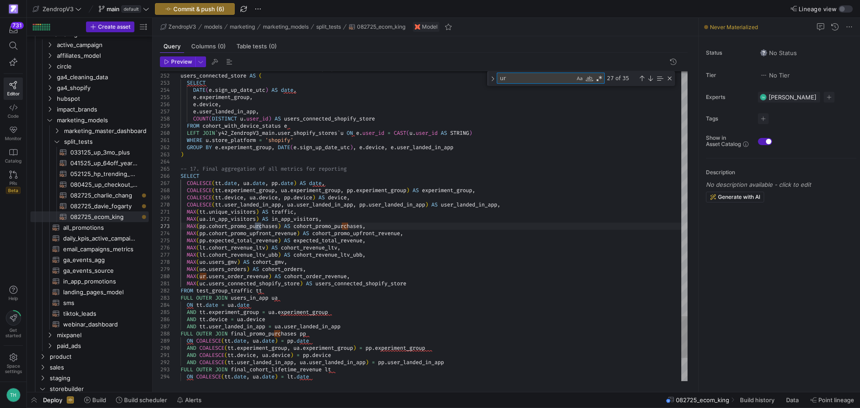
type textarea "url"
type textarea "-- 1. Process Mixpanel events to reduce volume and extract useful info WITH fil…"
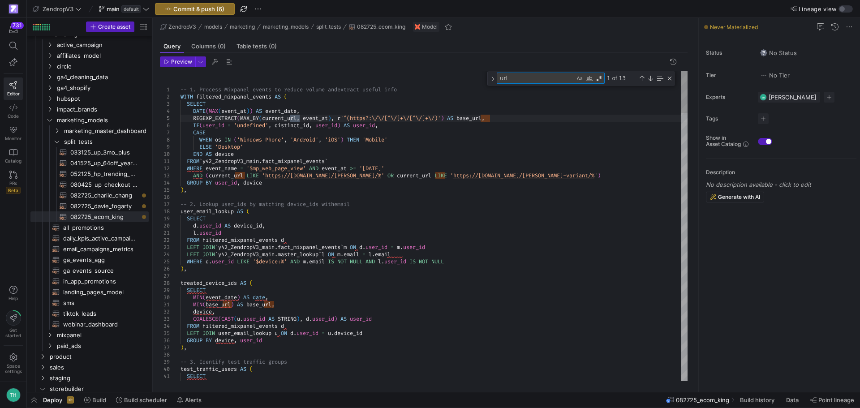
type textarea "url"
drag, startPoint x: 614, startPoint y: 174, endPoint x: 495, endPoint y: 174, distance: 118.7
drag, startPoint x: 615, startPoint y: 176, endPoint x: 468, endPoint y: 174, distance: 147.4
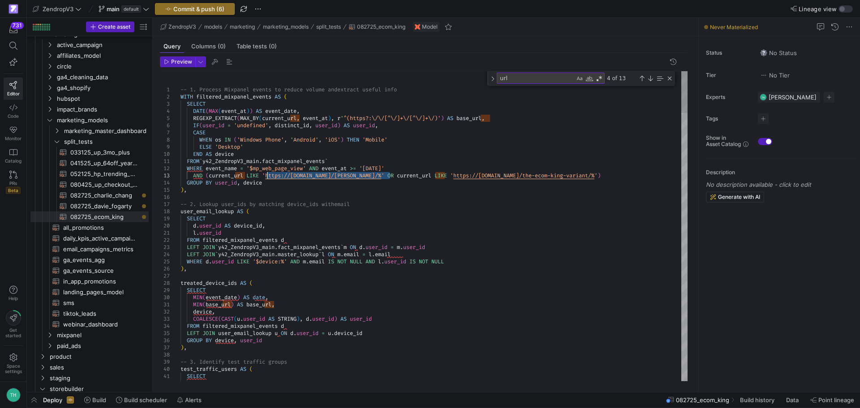
drag, startPoint x: 389, startPoint y: 175, endPoint x: 268, endPoint y: 174, distance: 121.0
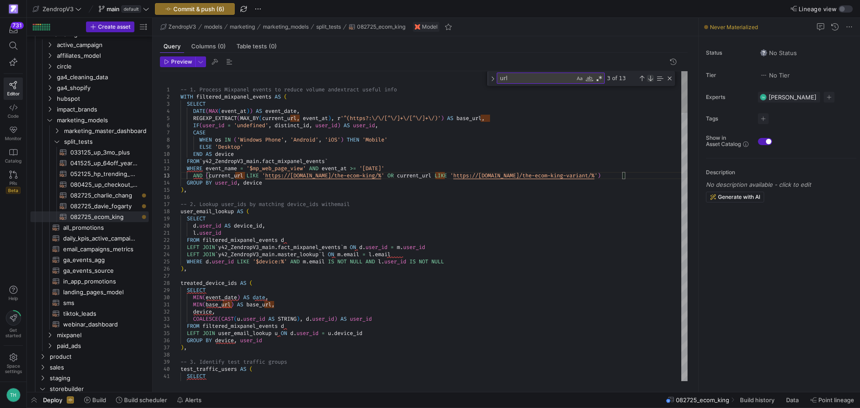
click at [650, 77] on div "Next Match (Enter)" at bounding box center [650, 78] width 7 height 7
click at [500, 78] on textarea "url" at bounding box center [536, 78] width 78 height 10
click at [650, 79] on div "Next Match (Enter)" at bounding box center [650, 78] width 7 height 7
click at [651, 79] on div "Next Match (Enter)" at bounding box center [650, 78] width 7 height 7
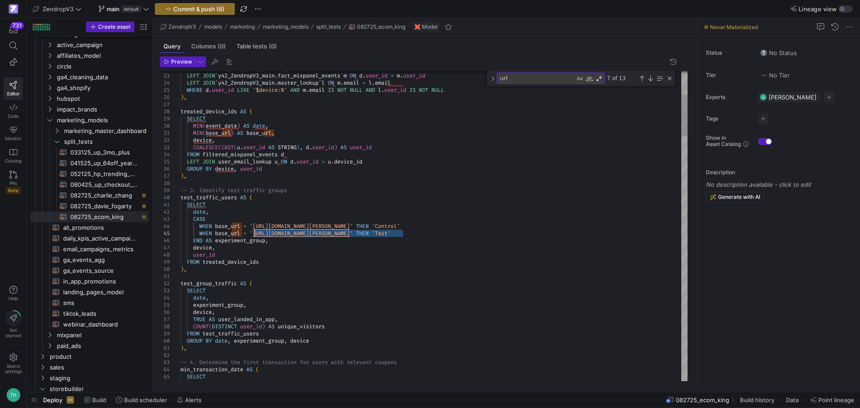
drag, startPoint x: 403, startPoint y: 233, endPoint x: 254, endPoint y: 232, distance: 148.3
drag, startPoint x: 377, startPoint y: 225, endPoint x: 254, endPoint y: 225, distance: 122.7
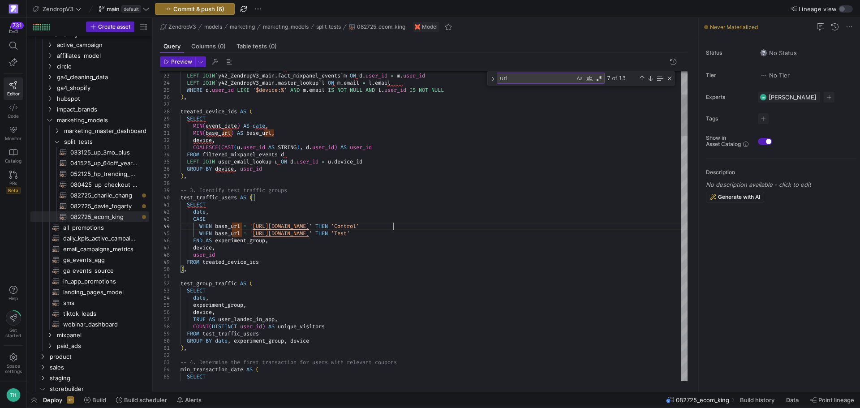
click at [652, 78] on div "Next Match (Enter)" at bounding box center [650, 78] width 7 height 7
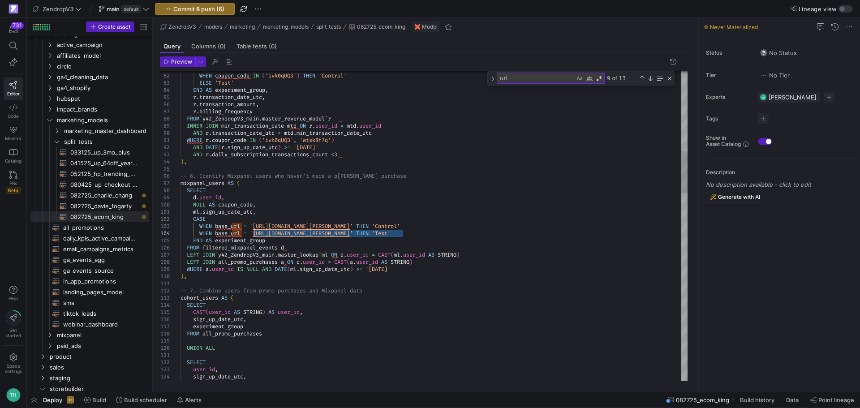
drag, startPoint x: 403, startPoint y: 233, endPoint x: 255, endPoint y: 235, distance: 147.9
drag, startPoint x: 376, startPoint y: 225, endPoint x: 253, endPoint y: 229, distance: 122.8
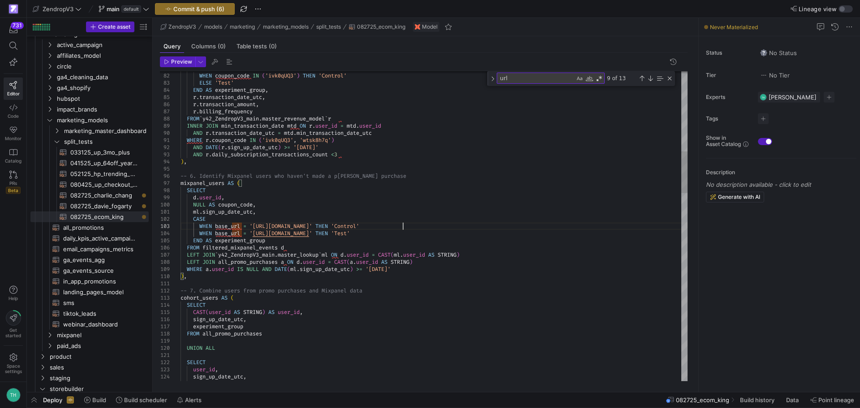
click at [650, 79] on div "Next Match (Enter)" at bounding box center [650, 78] width 7 height 7
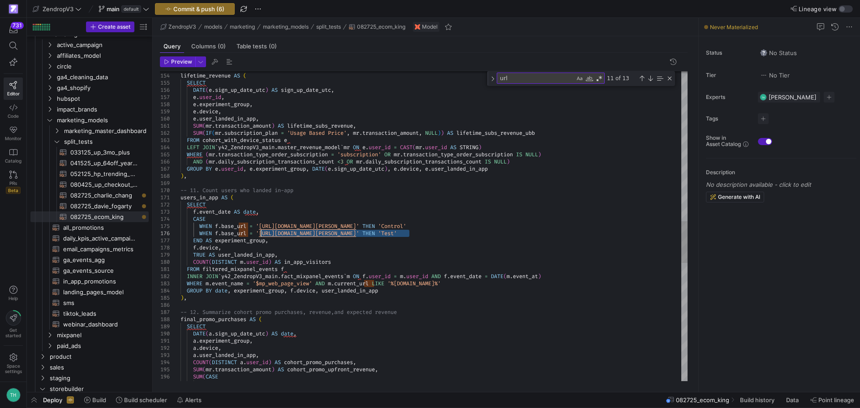
drag, startPoint x: 409, startPoint y: 234, endPoint x: 262, endPoint y: 233, distance: 147.4
click at [262, 233] on div "-- 10. Calculate cohort's lifetime revenue lifetime_revenue AS ( SELECT DATE ( …" at bounding box center [434, 108] width 507 height 2294
drag, startPoint x: 384, startPoint y: 225, endPoint x: 262, endPoint y: 225, distance: 122.3
click at [262, 225] on div "-- 10. Calculate cohort's lifetime revenue lifetime_revenue AS ( SELECT DATE ( …" at bounding box center [434, 108] width 507 height 2294
click at [400, 225] on div "-- 10. Calculate cohort's lifetime revenue lifetime_revenue AS ( SELECT DATE ( …" at bounding box center [434, 108] width 507 height 2294
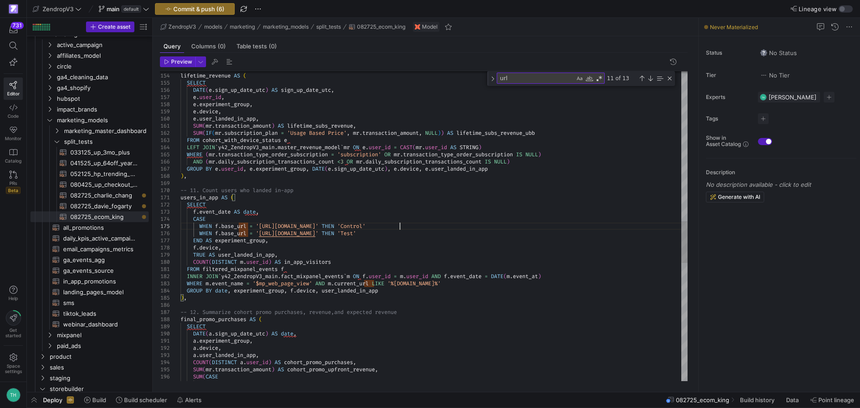
click at [400, 225] on div "-- 10. Calculate cohort's lifetime revenue lifetime_revenue AS ( SELECT DATE ( …" at bounding box center [434, 108] width 507 height 2294
click at [649, 80] on div "Next Match (Enter)" at bounding box center [650, 78] width 7 height 7
click at [650, 79] on div "Next Match (Enter)" at bounding box center [650, 78] width 7 height 7
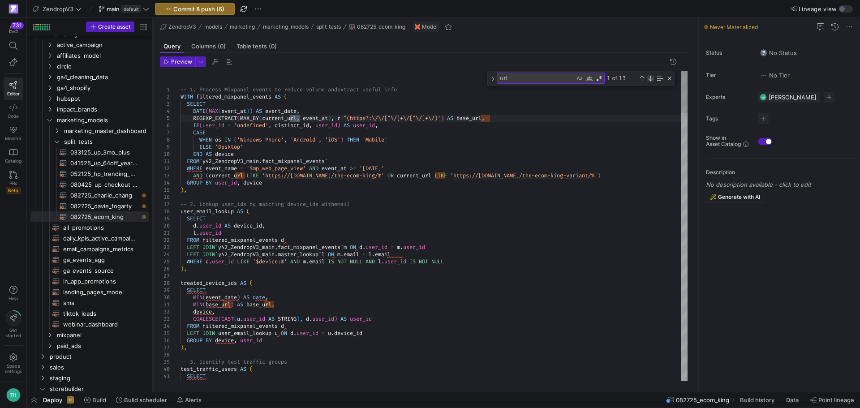
click at [650, 79] on div "Next Match (Enter)" at bounding box center [650, 78] width 7 height 7
click at [549, 78] on textarea "url" at bounding box center [536, 78] width 78 height 10
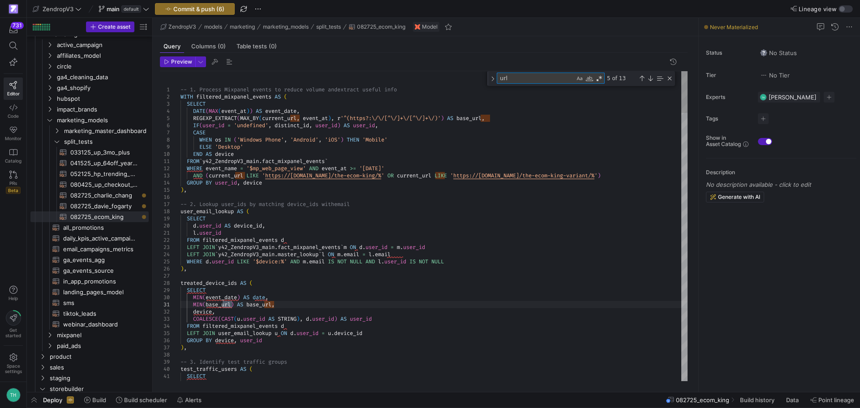
type textarea "users_in_app AS ( SELECT f.event_date AS date, CASE WHEN f.base_url = '[URL][DO…"
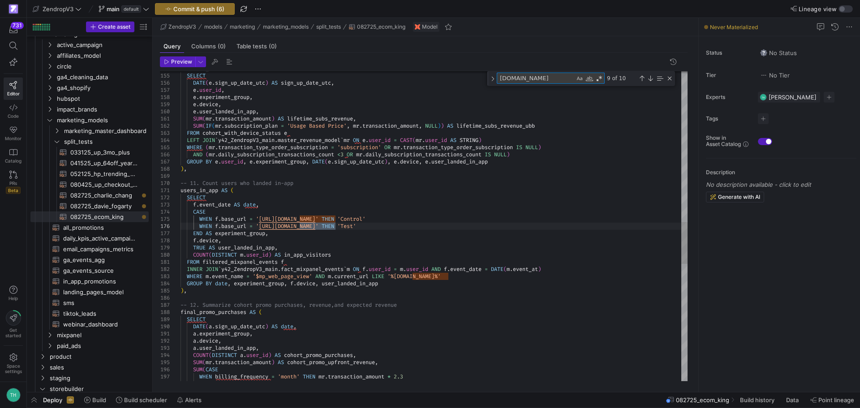
type textarea "[DOMAIN_NAME]"
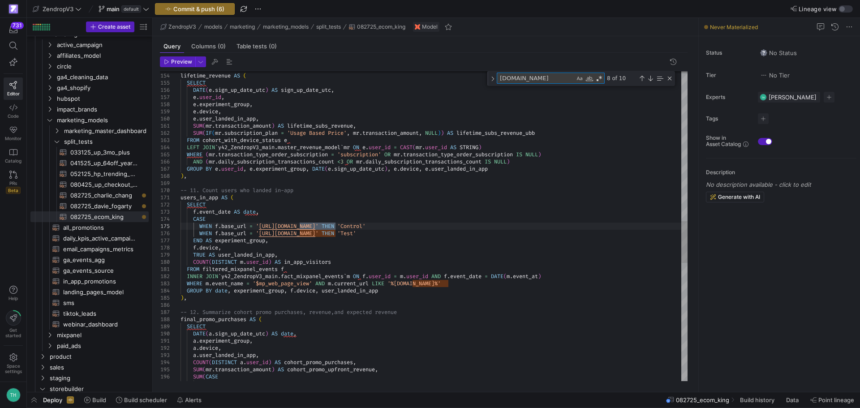
type textarea "users_in_app AS ( SELECT f.event_date AS date, CASE WHEN f.base_url = '[URL][DO…"
type textarea "[DOMAIN_NAME]"
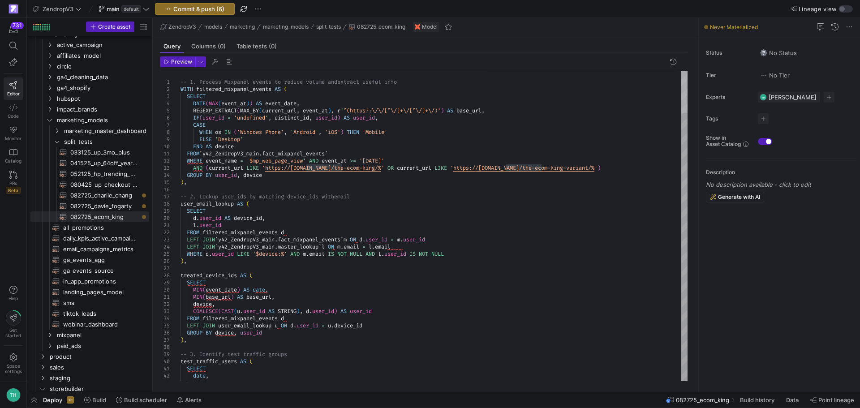
click at [681, 77] on div at bounding box center [684, 92] width 6 height 42
click at [177, 9] on span "Commit & push (6)" at bounding box center [198, 8] width 51 height 7
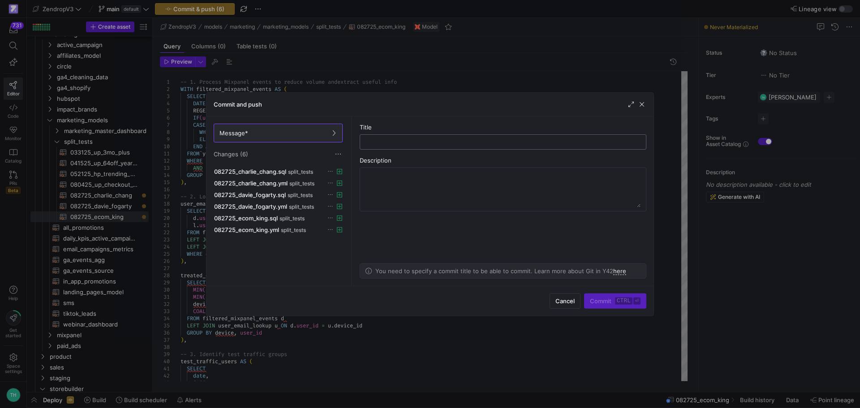
click at [380, 136] on div at bounding box center [502, 142] width 271 height 14
click at [385, 140] on input "text" at bounding box center [502, 141] width 271 height 7
type input "affiliate high intent split tests"
click at [619, 302] on kbd "ctrl" at bounding box center [623, 300] width 17 height 7
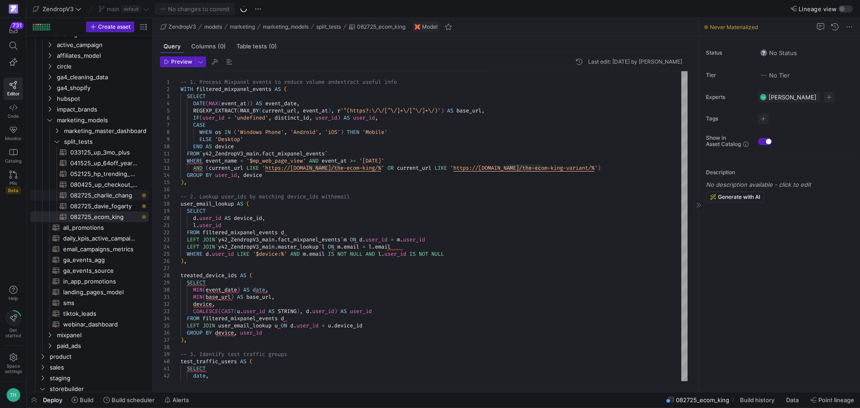
drag, startPoint x: 91, startPoint y: 194, endPoint x: 732, endPoint y: 344, distance: 657.8
click at [91, 194] on span "082725_charlie_chang​​​​​​​​​​" at bounding box center [104, 195] width 68 height 10
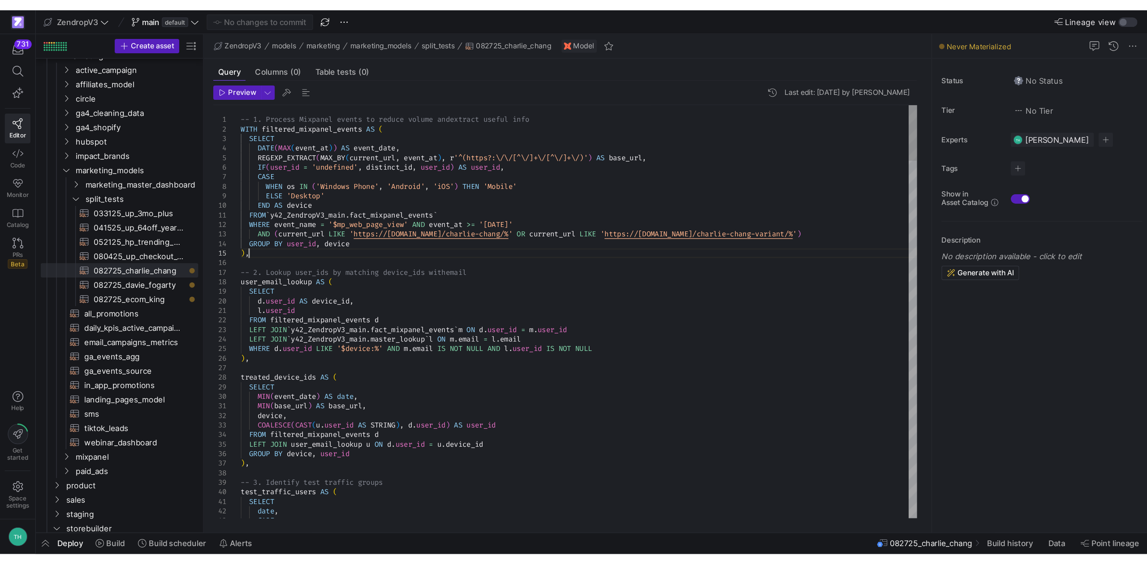
scroll to position [7, 0]
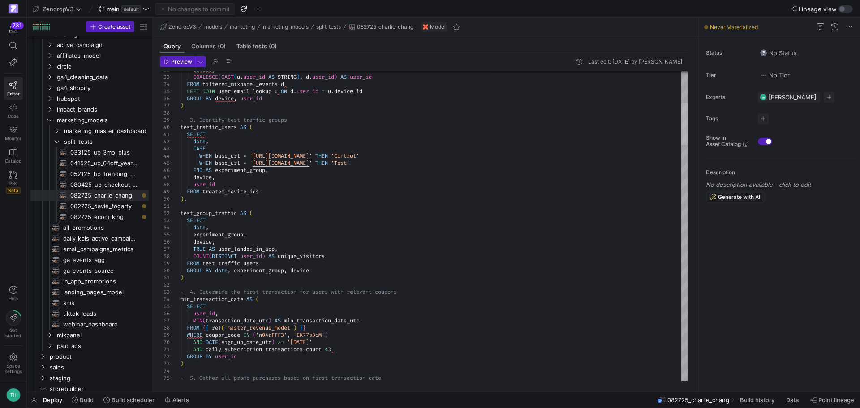
click at [688, 115] on div at bounding box center [684, 124] width 6 height 42
click at [751, 401] on span "Build history" at bounding box center [757, 399] width 34 height 7
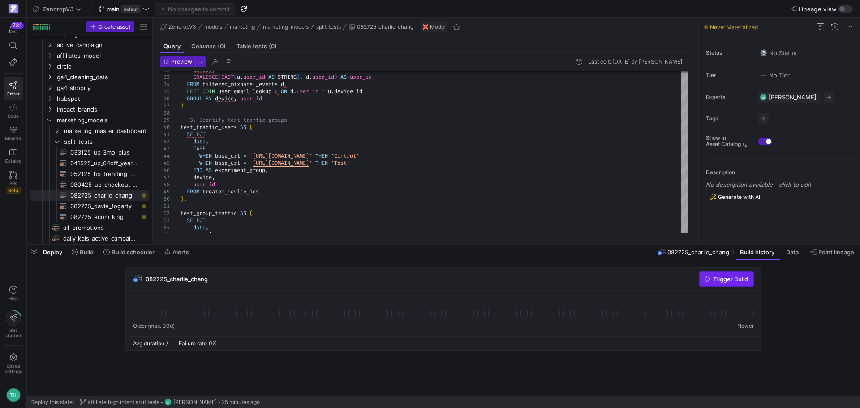
click at [726, 278] on span "Trigger Build" at bounding box center [730, 279] width 35 height 7
click at [109, 206] on span "082725_davie_fogarty​​​​​​​​​​" at bounding box center [104, 206] width 68 height 10
click at [724, 281] on span "Trigger Build" at bounding box center [730, 279] width 35 height 7
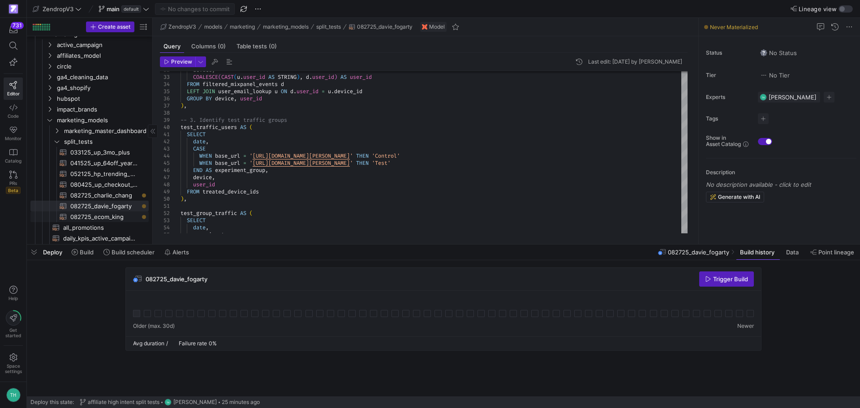
click at [94, 216] on span "082725_ecom_king​​​​​​​​​​" at bounding box center [104, 217] width 68 height 10
click at [725, 279] on span "Trigger Build" at bounding box center [730, 279] width 35 height 7
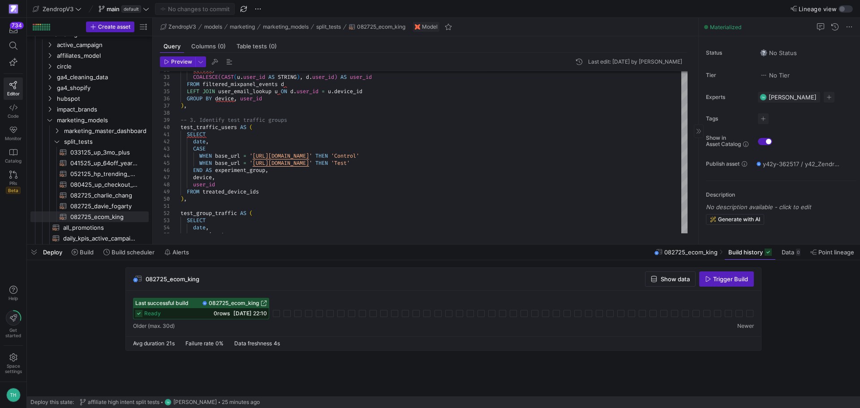
click at [738, 253] on span "Build history" at bounding box center [745, 252] width 34 height 7
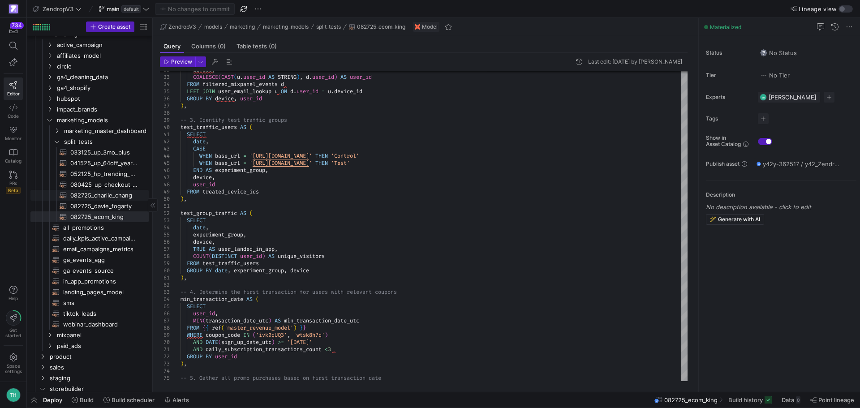
click at [95, 192] on span "082725_charlie_chang​​​​​​​​​​" at bounding box center [104, 195] width 68 height 10
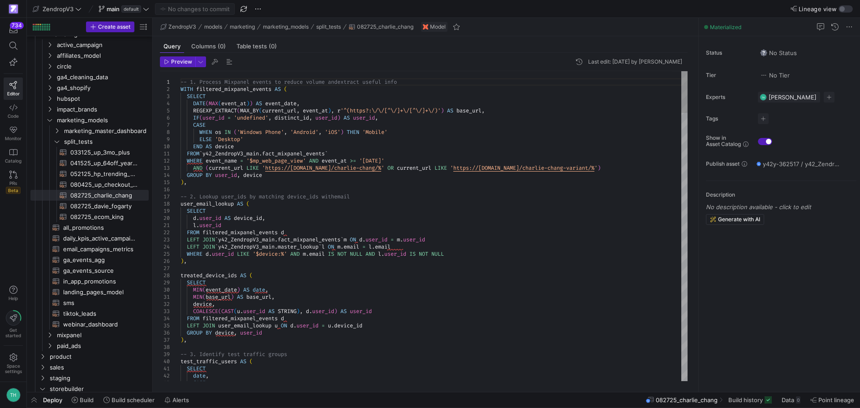
click at [83, 217] on span "082725_ecom_king​​​​​​​​​​" at bounding box center [104, 217] width 68 height 10
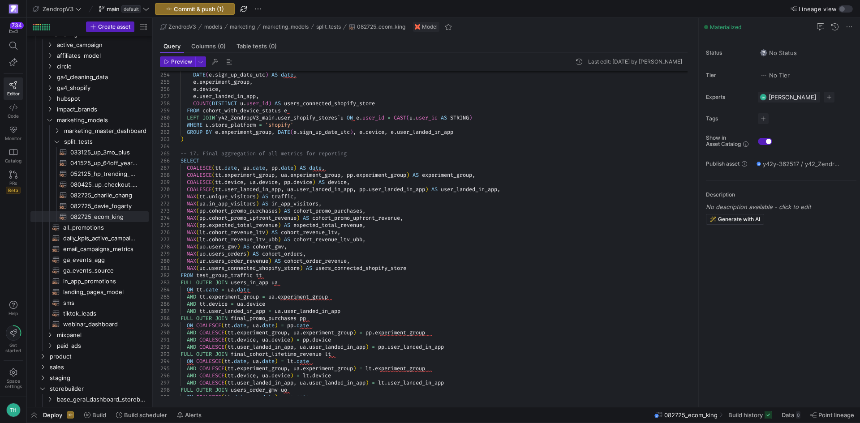
scroll to position [7, 0]
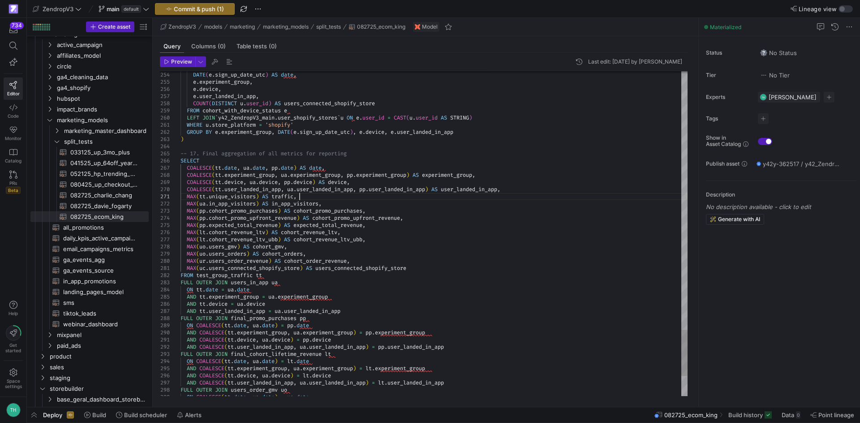
paste textarea "C3llFLl0"
type textarea "), -- 4. Determine the first transaction for users with relevant coupons min_tr…"
type textarea "C3llFLl0"
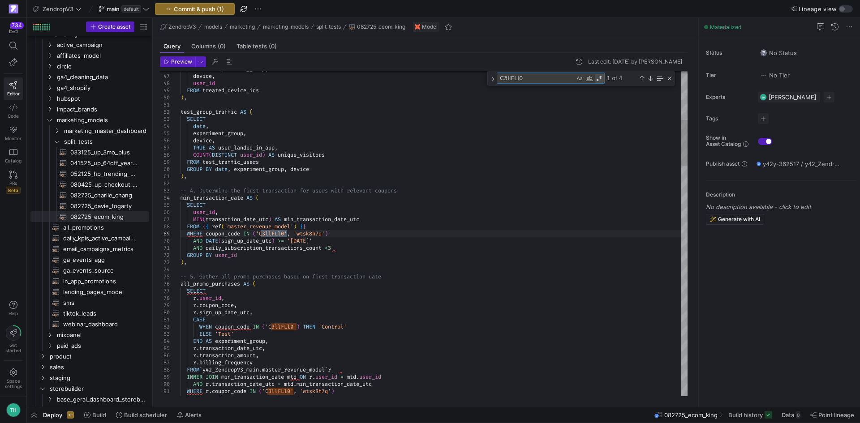
type textarea "MAX(tt.unique_visitors) AS traffic, MAX([DOMAIN_NAME]_app_visitors) AS in_app_v…"
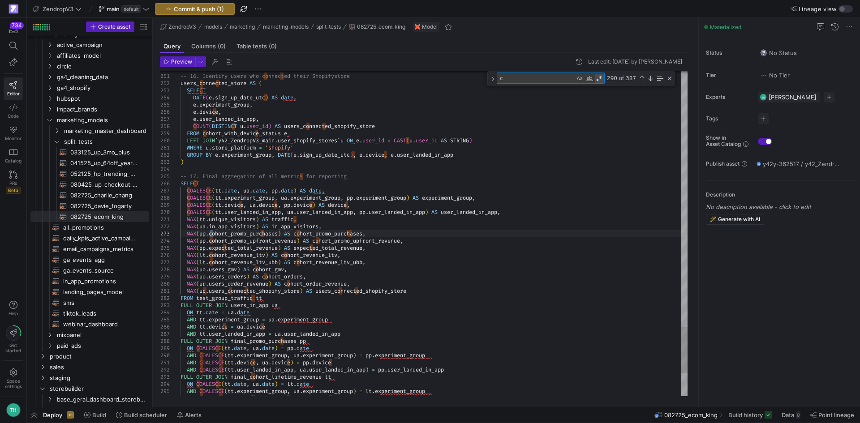
type textarea "co"
type textarea "test_group_traffic AS ( SELECT date, experiment_group, device, TRUE AS user_lan…"
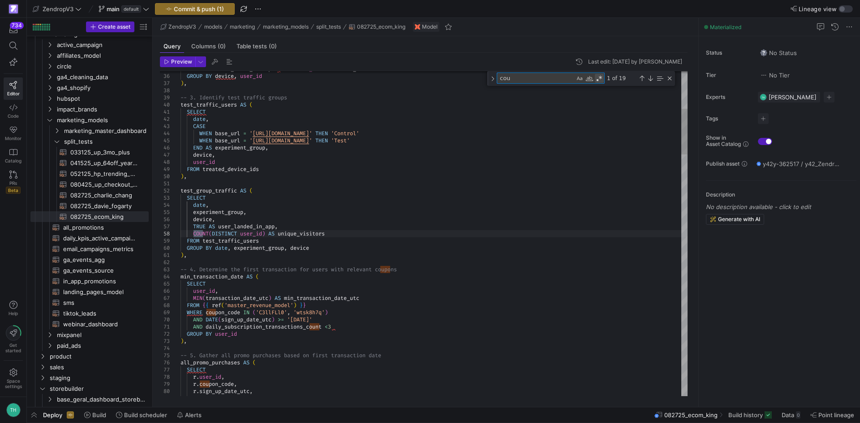
type textarea "coup"
type textarea "), -- 4. Determine the first transaction for users with relevant coupons min_tr…"
type textarea "coupon_code IN"
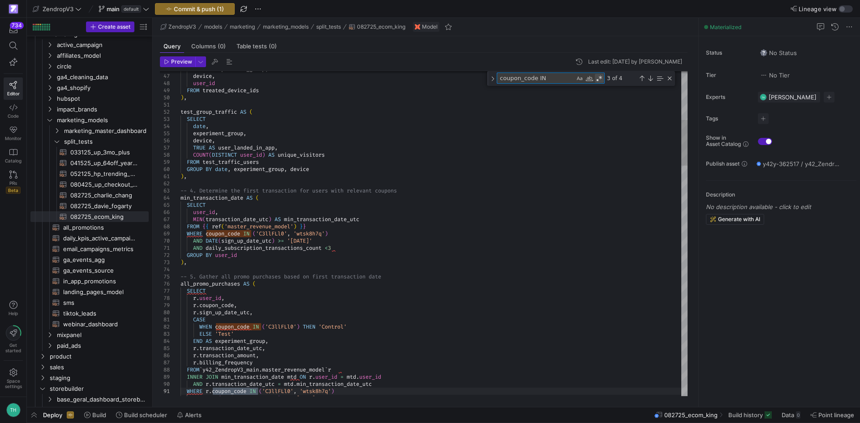
type textarea "LEFT JOIN `y42_ZendropV3_main.master_revenue_model` mr ON a.user_id = CAST(mr.u…"
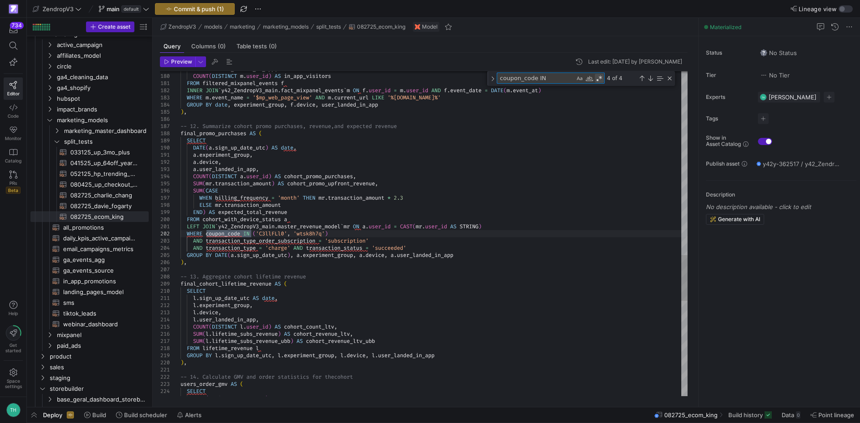
type textarea "coupon_code IN"
click at [222, 16] on y42-top-nav "ZendropV3 main default Commit & push (1) Lineage view" at bounding box center [443, 9] width 833 height 18
click at [223, 11] on span "Commit & push (1)" at bounding box center [199, 8] width 50 height 7
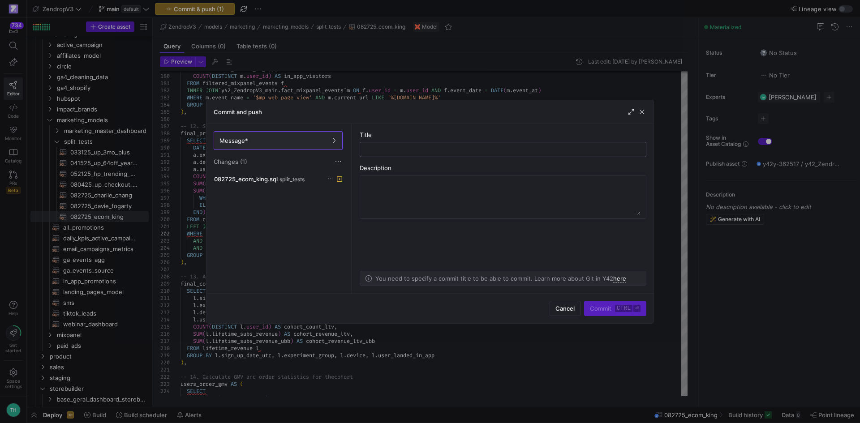
click at [404, 148] on input "text" at bounding box center [502, 149] width 271 height 7
type input "fix coupon_code"
click at [638, 306] on kbd "⏎" at bounding box center [636, 308] width 7 height 7
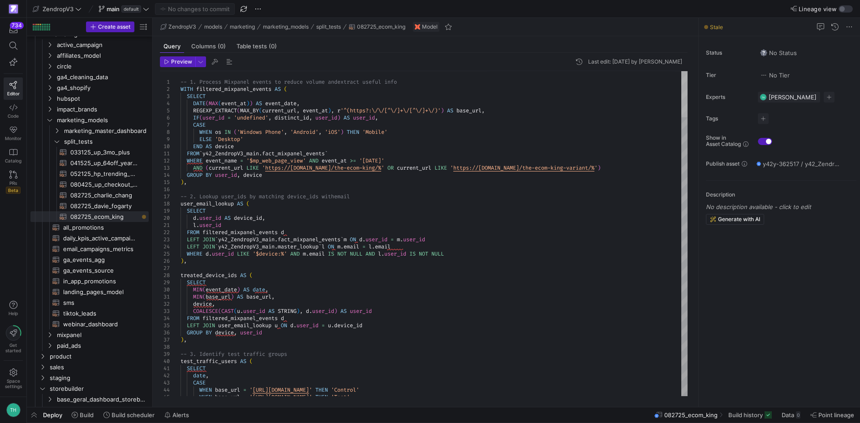
click at [681, 87] on div at bounding box center [684, 94] width 6 height 46
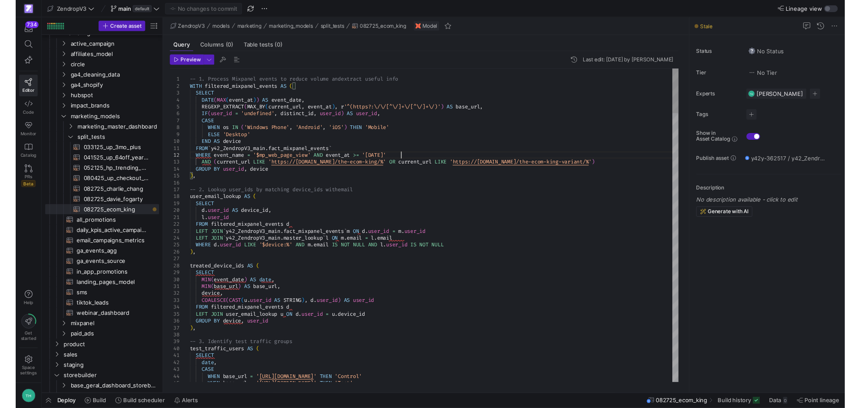
scroll to position [7, 219]
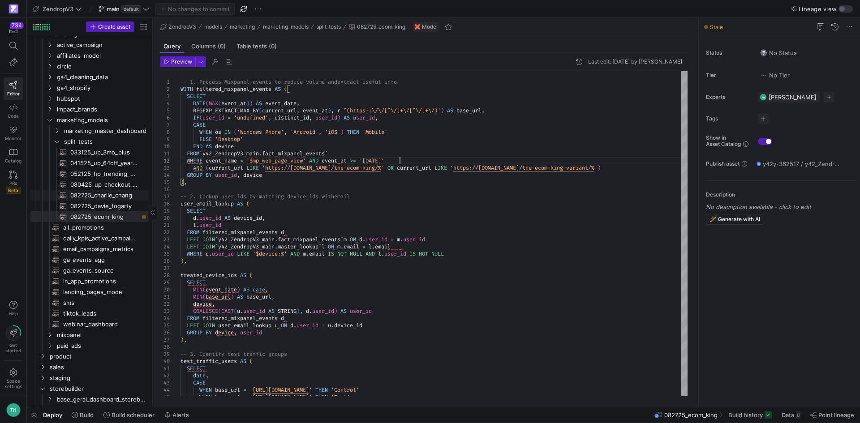
click at [90, 193] on span "082725_charlie_chang​​​​​​​​​​" at bounding box center [104, 195] width 68 height 10
type textarea "-- 1. Process Mixpanel events to reduce volume and extract useful info WITH fil…"
